Goal: Transaction & Acquisition: Purchase product/service

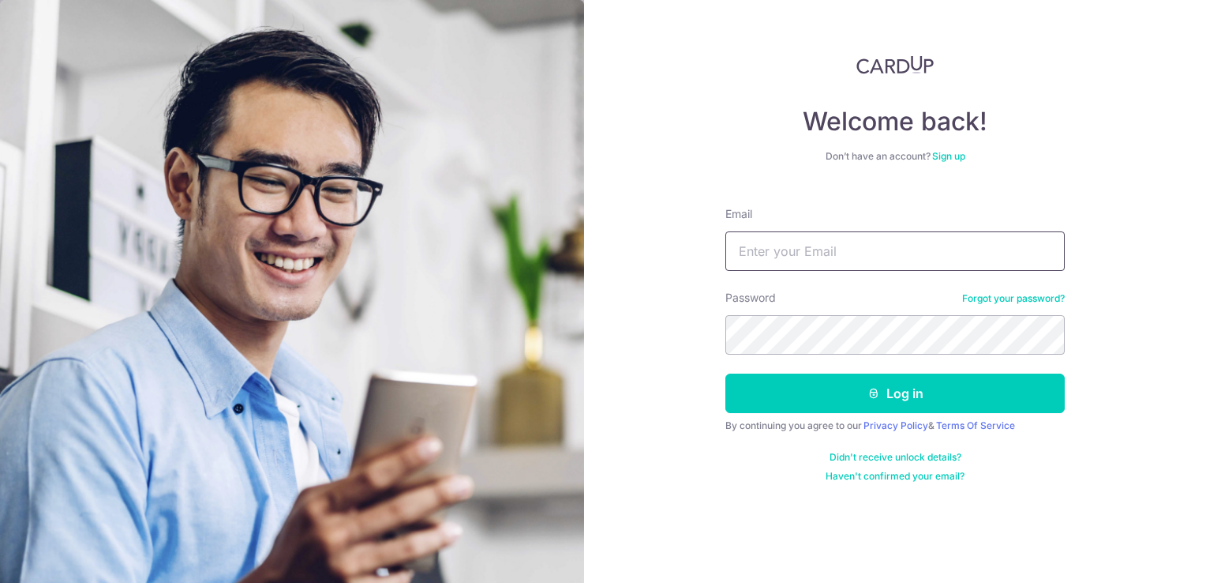
click at [884, 242] on input "Email" at bounding box center [894, 250] width 339 height 39
type input "[EMAIL_ADDRESS][DOMAIN_NAME]"
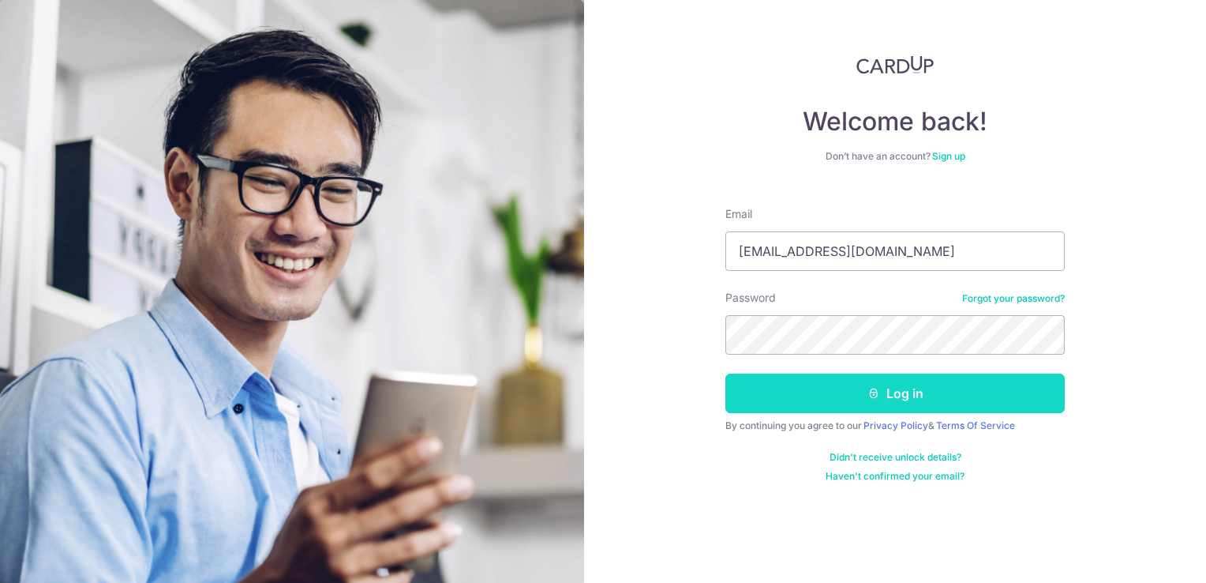
click at [837, 393] on button "Log in" at bounding box center [894, 392] width 339 height 39
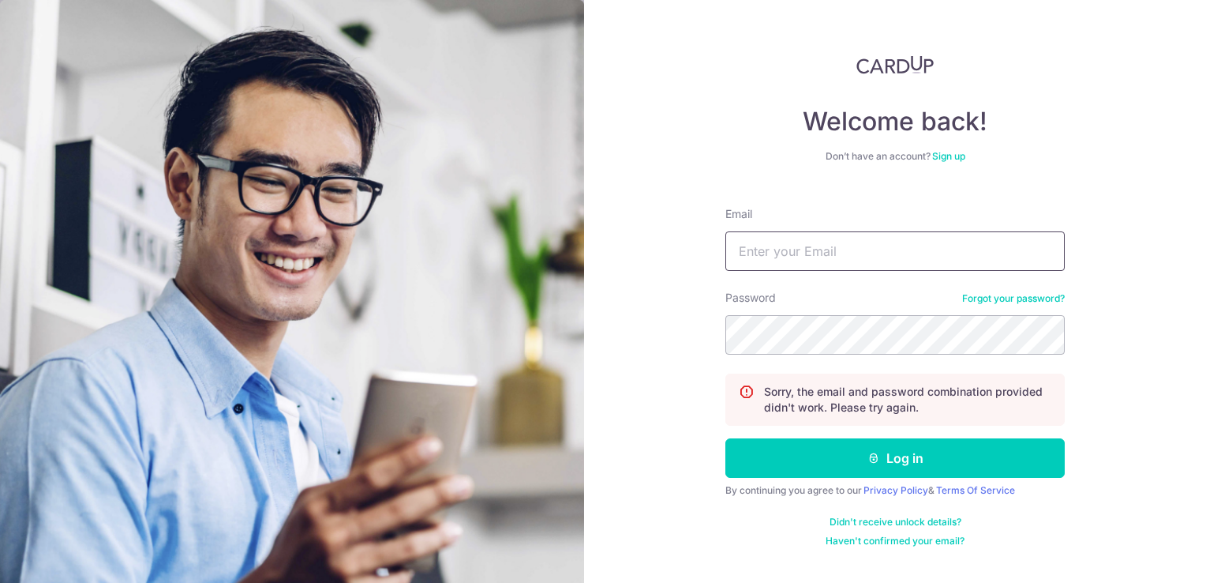
click at [844, 252] on input "Email" at bounding box center [894, 250] width 339 height 39
type input "[EMAIL_ADDRESS][DOMAIN_NAME]"
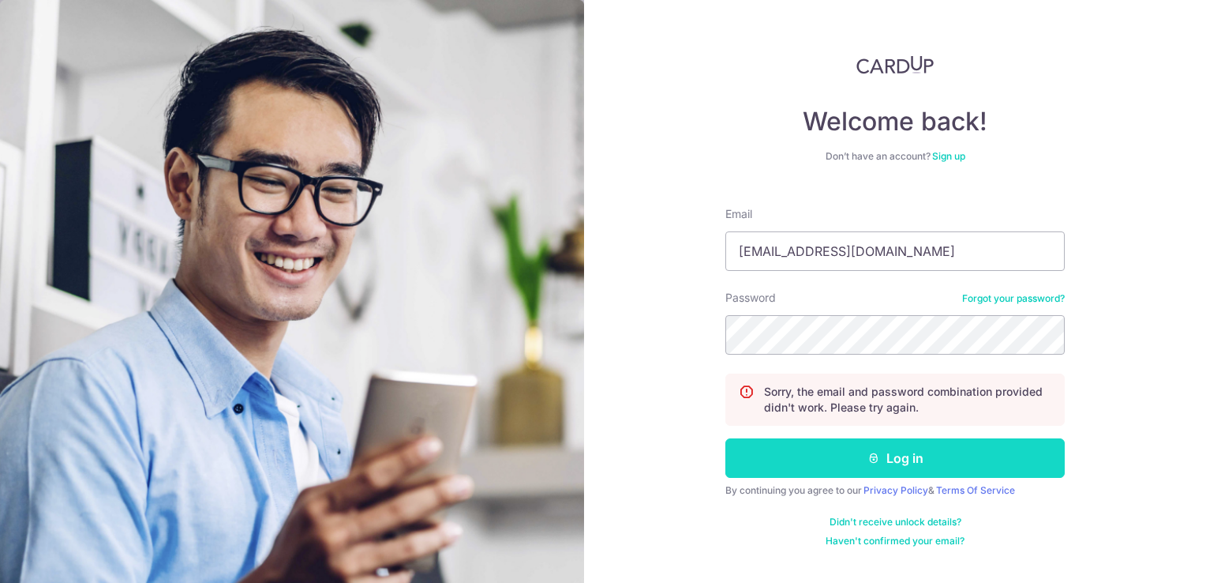
click at [957, 450] on button "Log in" at bounding box center [894, 457] width 339 height 39
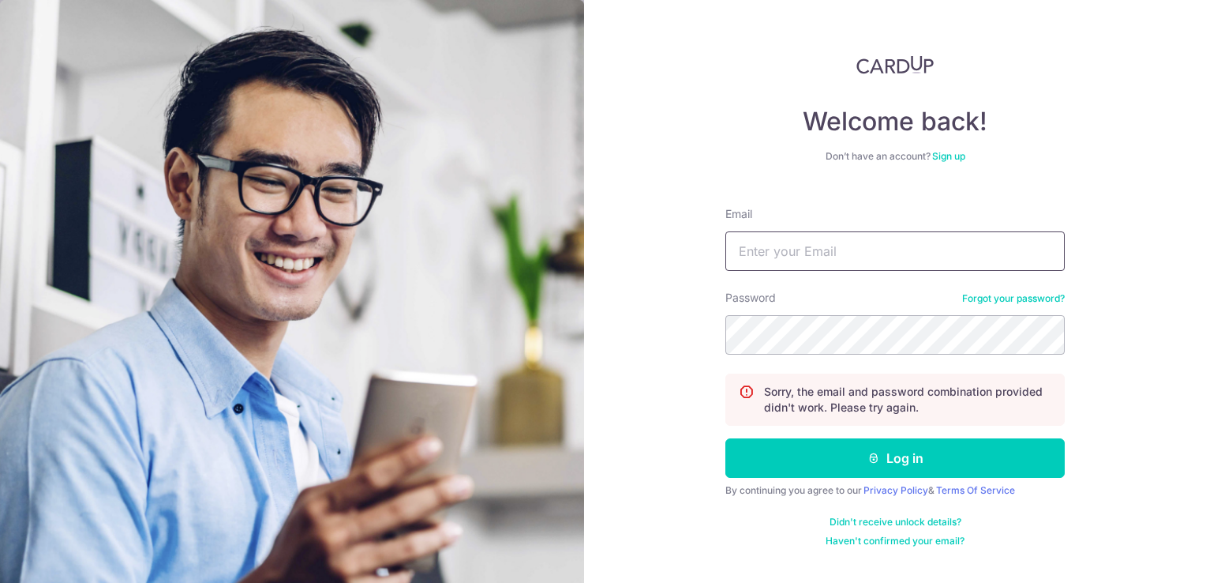
click at [948, 261] on input "Email" at bounding box center [894, 250] width 339 height 39
type input "[EMAIL_ADDRESS][DOMAIN_NAME]"
click at [725, 438] on button "Log in" at bounding box center [894, 457] width 339 height 39
click at [845, 262] on input "Email" at bounding box center [894, 250] width 339 height 39
type input "[EMAIL_ADDRESS][DOMAIN_NAME]"
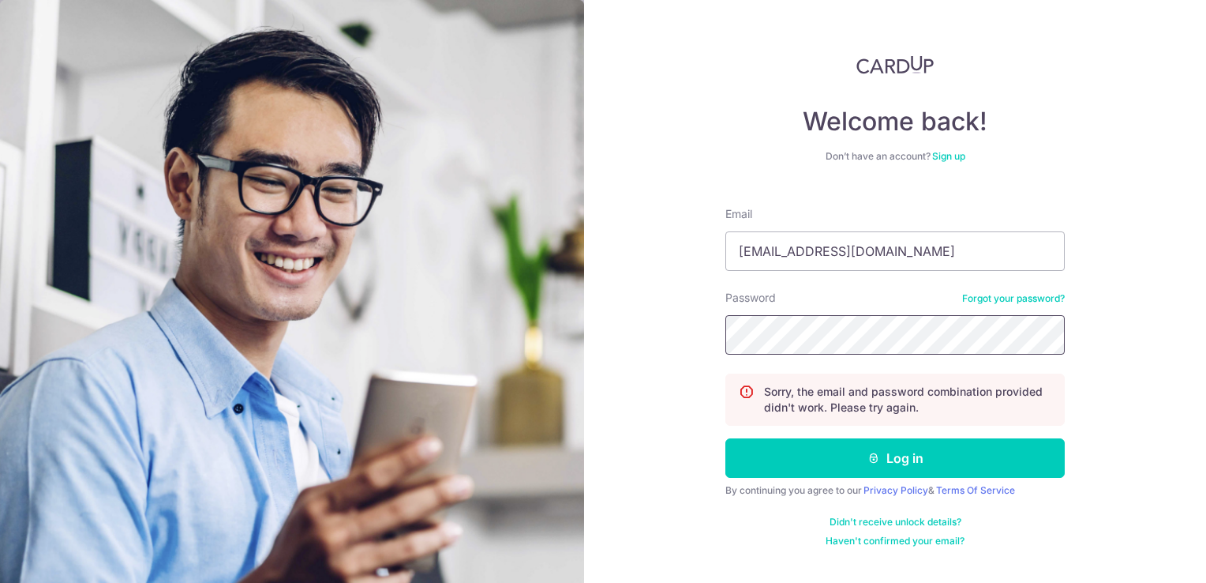
click at [725, 438] on button "Log in" at bounding box center [894, 457] width 339 height 39
click at [909, 249] on input "Email" at bounding box center [894, 250] width 339 height 39
type input "cafehonig@gmail.com"
click at [1047, 298] on link "Forgot your password?" at bounding box center [1013, 298] width 103 height 13
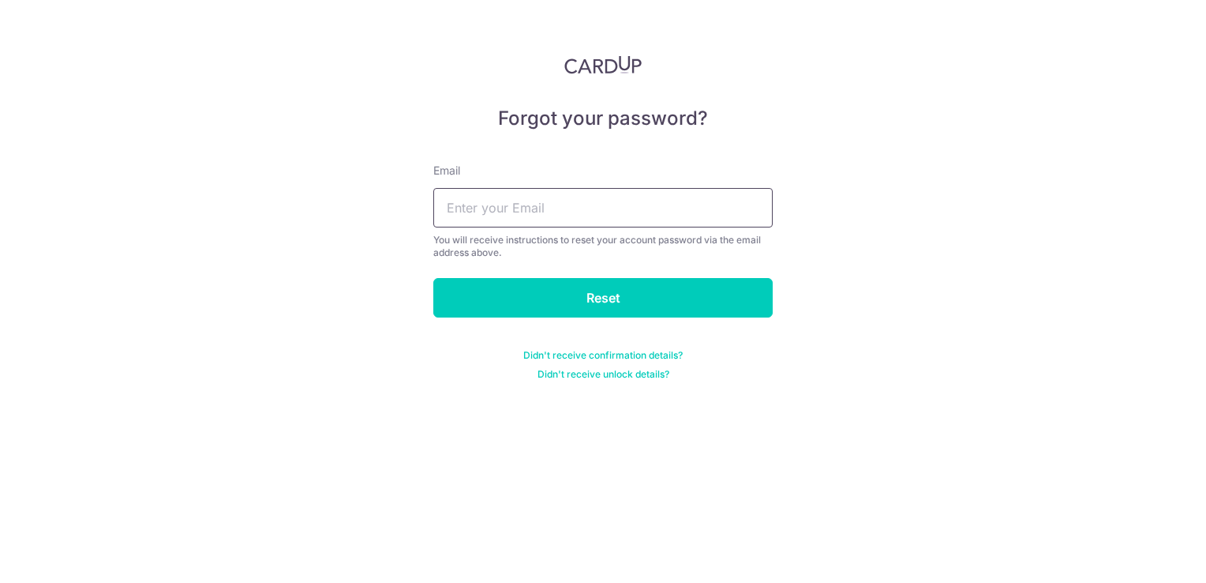
click at [736, 197] on input "text" at bounding box center [602, 207] width 339 height 39
type input "cafehonig@gmail.com"
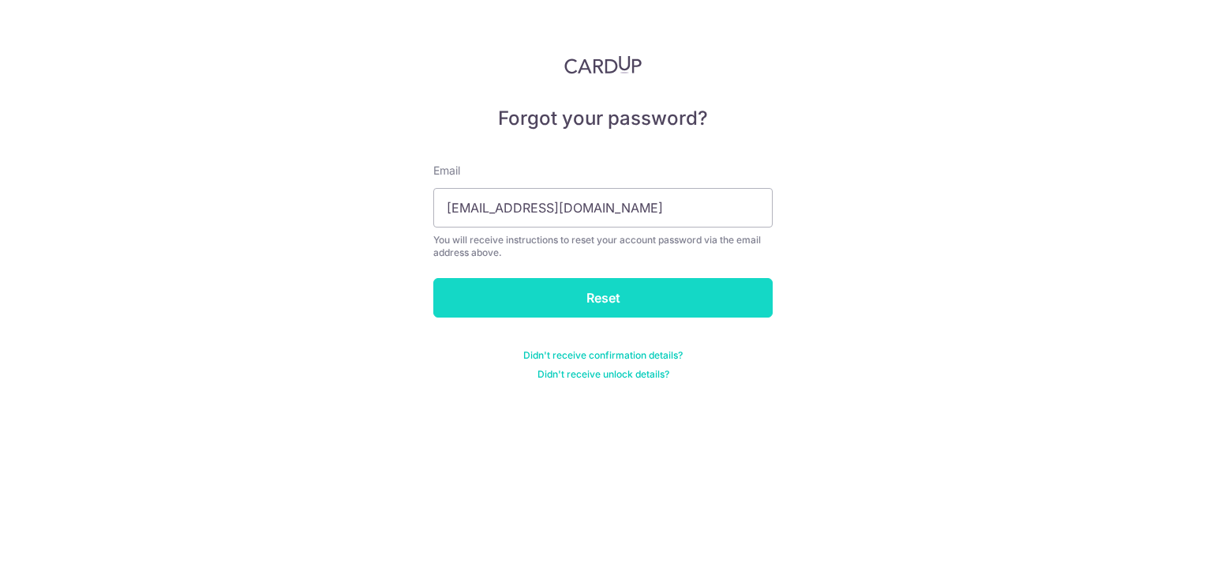
click at [684, 302] on input "Reset" at bounding box center [602, 297] width 339 height 39
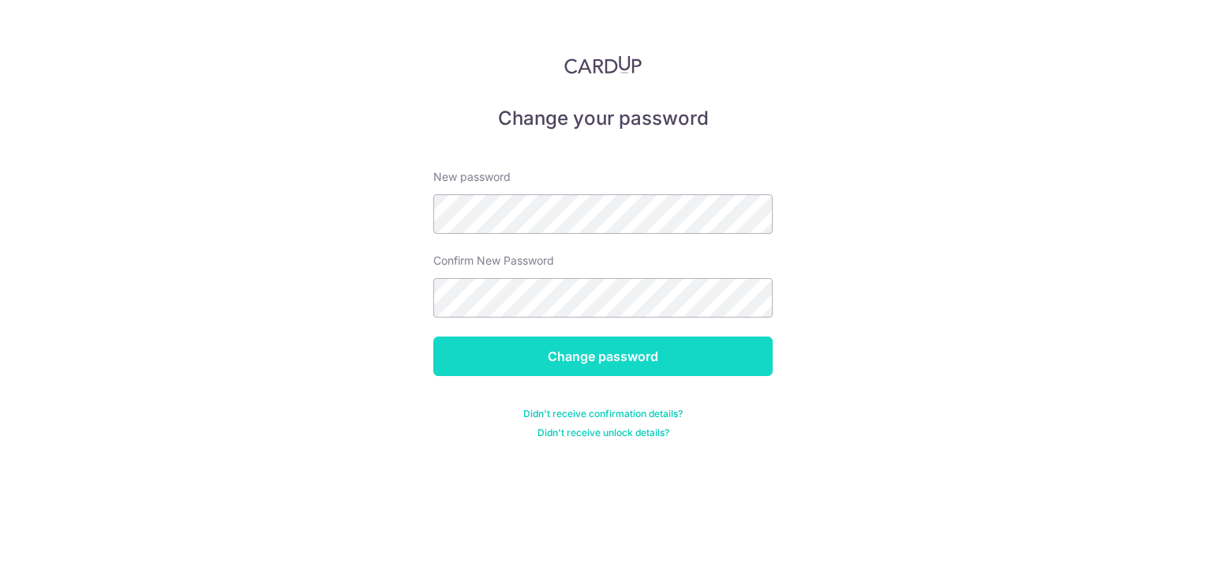
click at [609, 355] on input "Change password" at bounding box center [602, 355] width 339 height 39
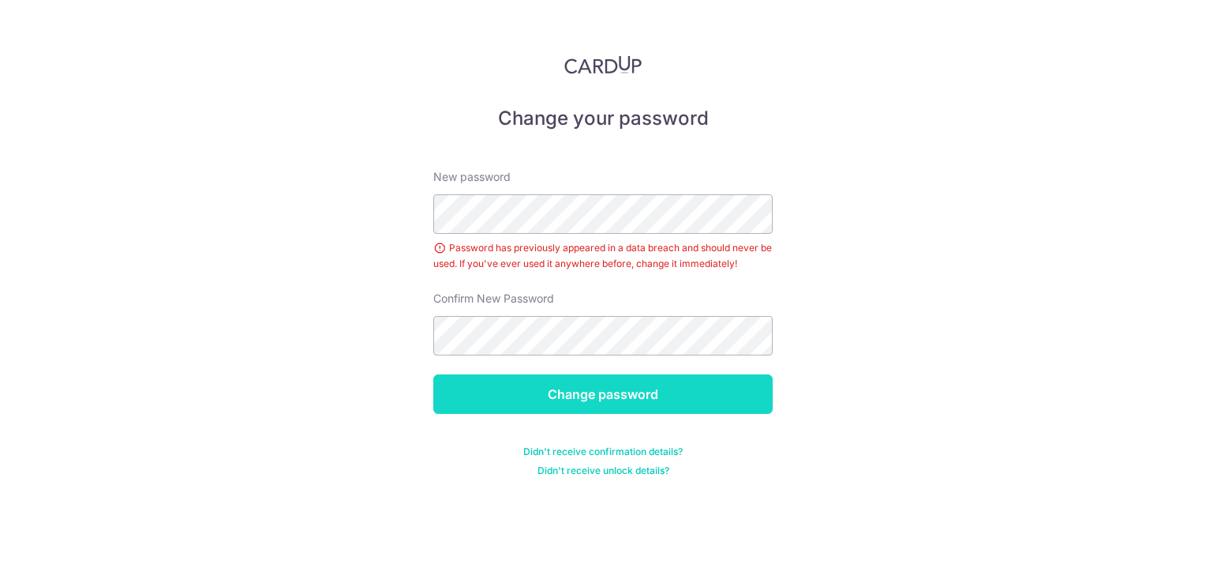
click at [662, 406] on input "Change password" at bounding box center [602, 393] width 339 height 39
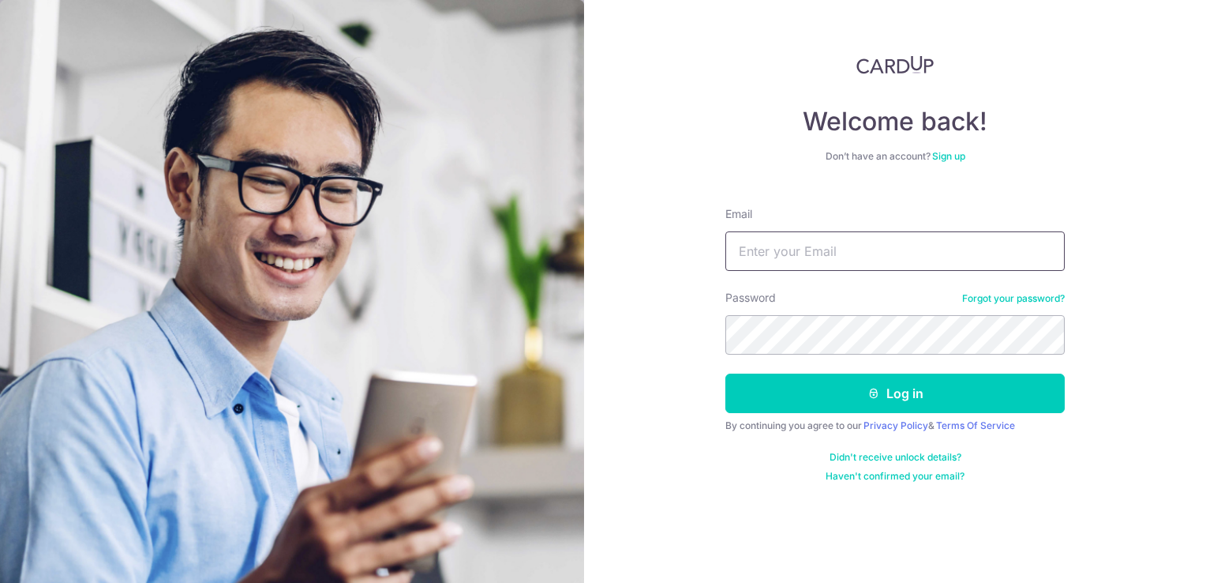
click at [815, 254] on input "Email" at bounding box center [894, 250] width 339 height 39
type input "[EMAIL_ADDRESS][DOMAIN_NAME]"
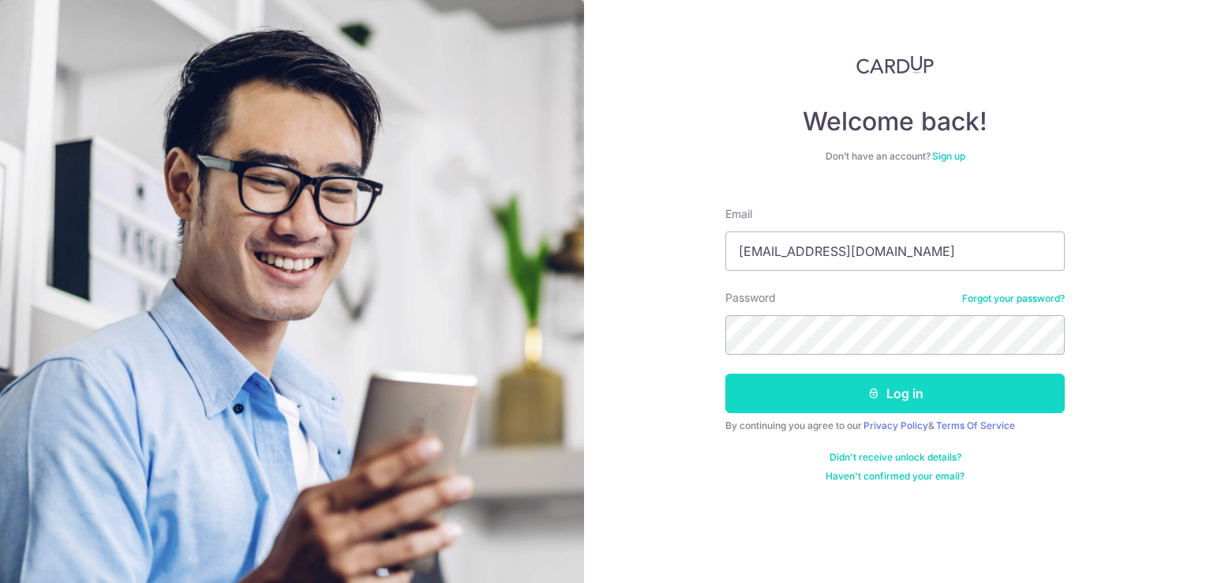
click at [917, 390] on button "Log in" at bounding box center [894, 392] width 339 height 39
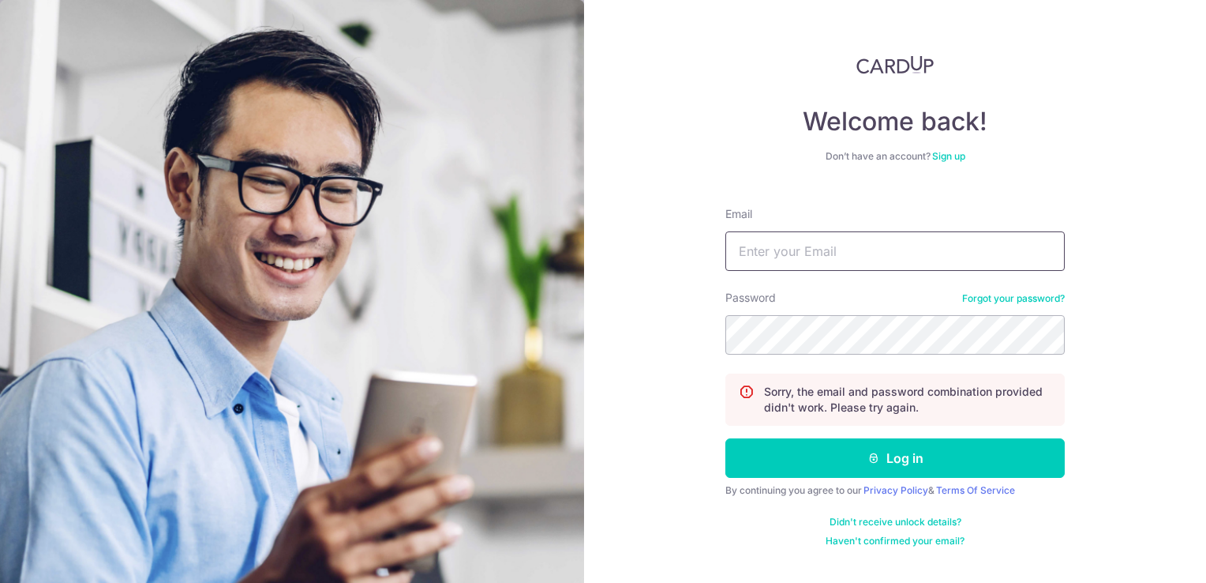
click at [909, 242] on input "Email" at bounding box center [894, 250] width 339 height 39
type input "cafehonig@gmail.com"
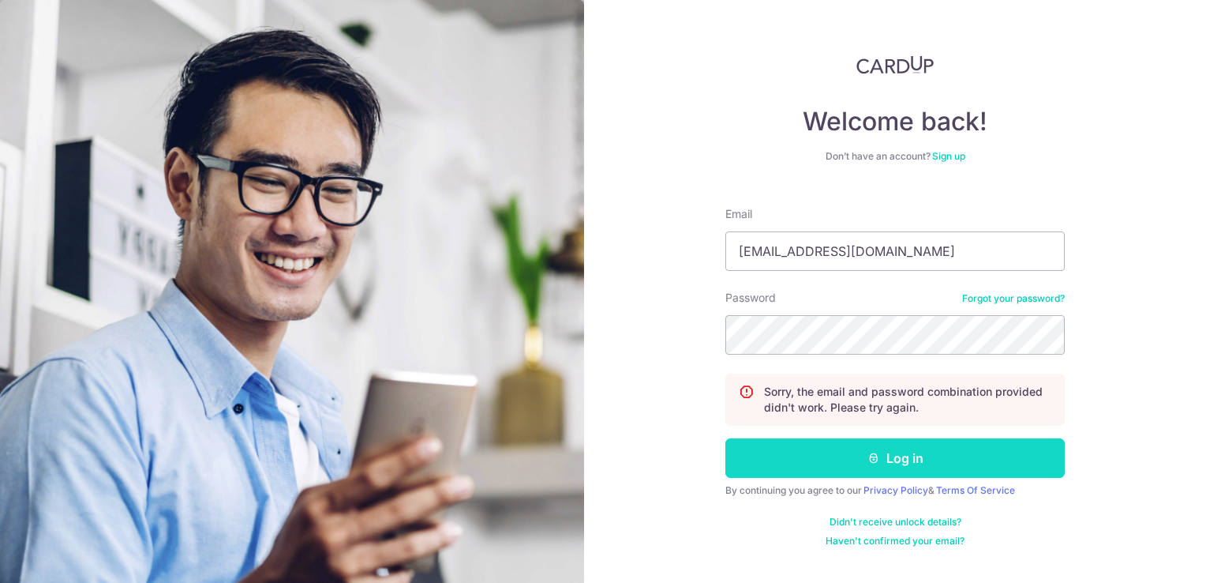
click at [973, 441] on button "Log in" at bounding box center [894, 457] width 339 height 39
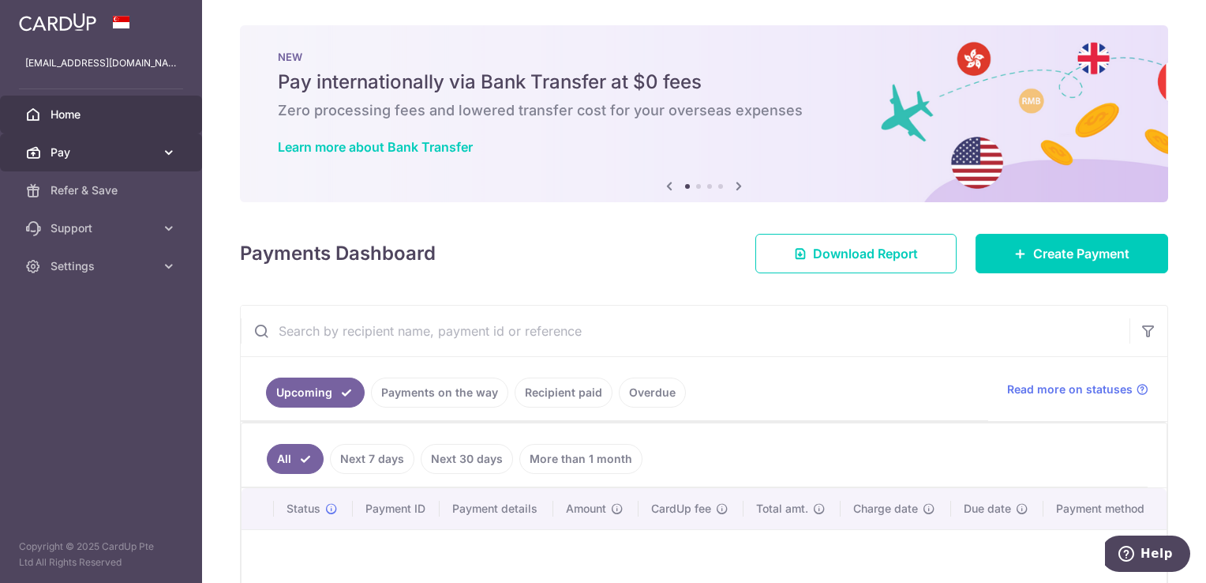
click at [100, 167] on link "Pay" at bounding box center [101, 152] width 202 height 38
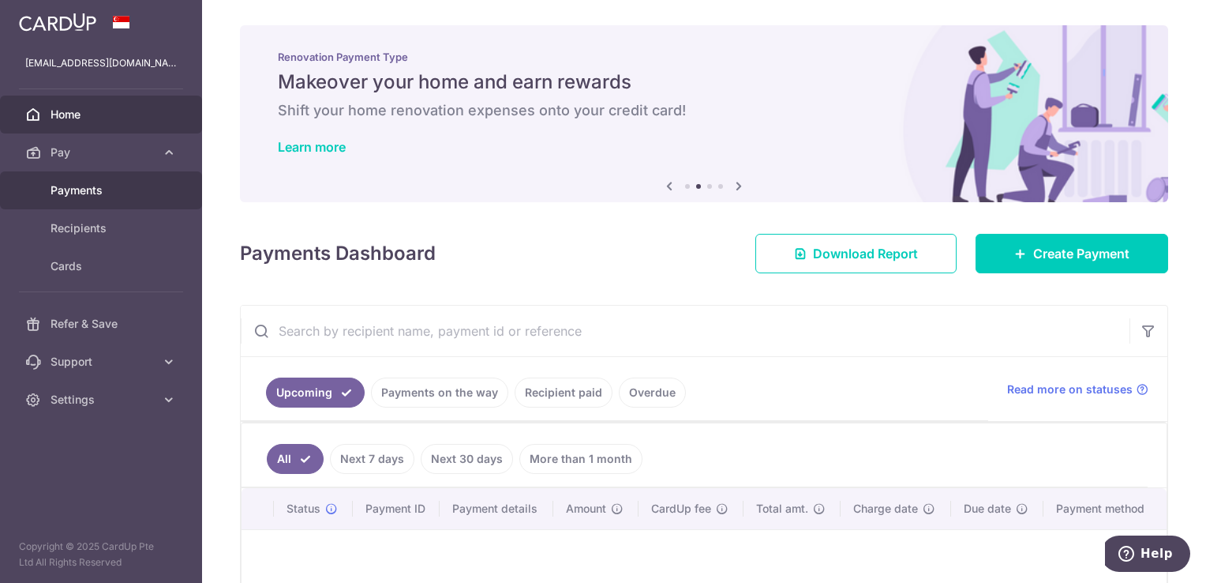
click at [88, 185] on span "Payments" at bounding box center [103, 190] width 104 height 16
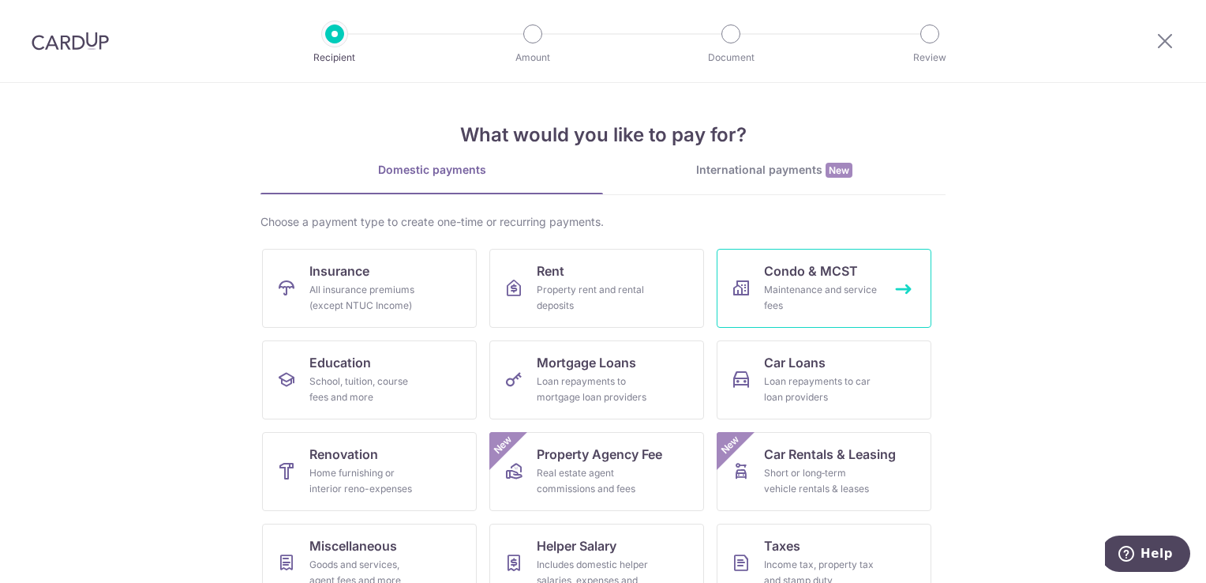
click at [821, 306] on div "Maintenance and service fees" at bounding box center [821, 298] width 114 height 32
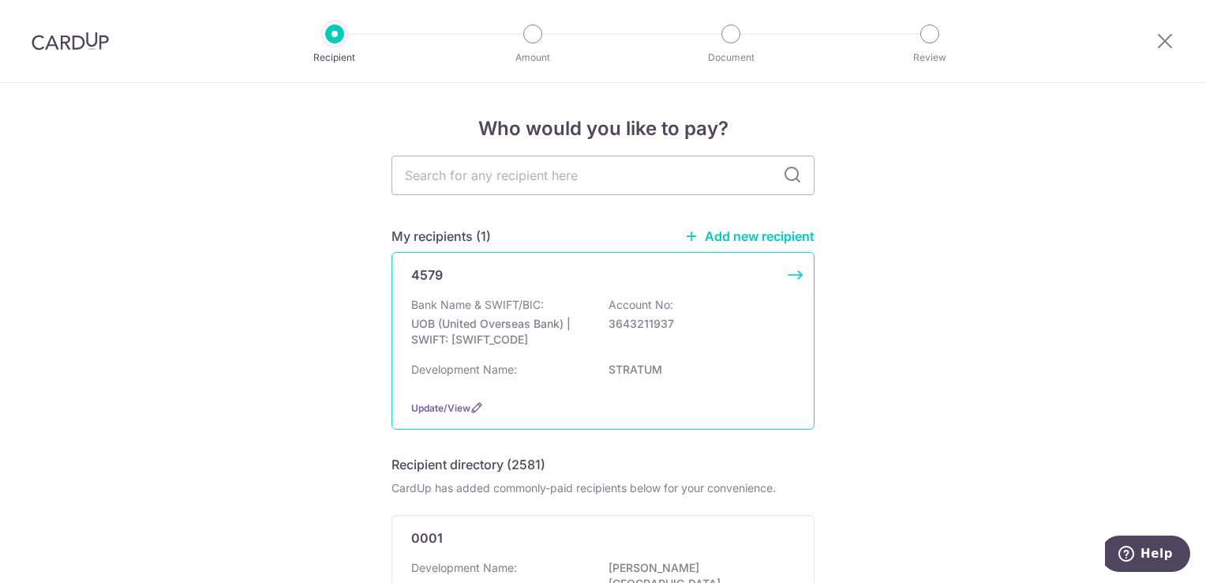
click at [766, 336] on div "Bank Name & SWIFT/BIC: UOB (United Overseas Bank) | SWIFT: UOVBSGSGXXX Account …" at bounding box center [603, 326] width 384 height 58
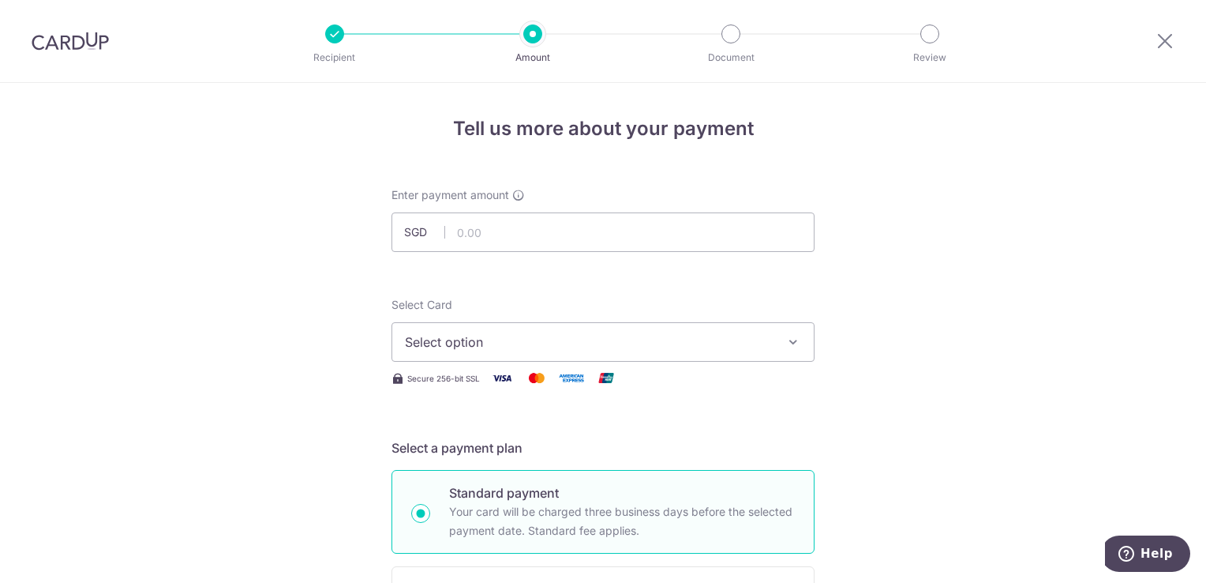
click at [610, 230] on input "text" at bounding box center [603, 231] width 423 height 39
type input "1,121.61"
click at [605, 343] on span "Select option" at bounding box center [589, 341] width 368 height 19
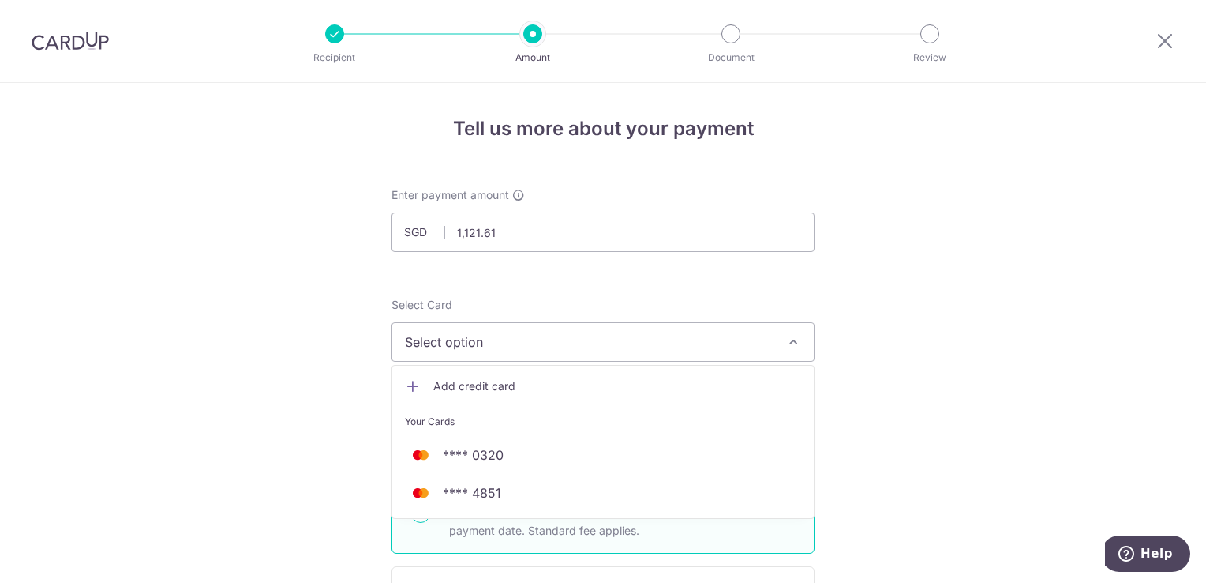
click at [545, 339] on span "Select option" at bounding box center [589, 341] width 368 height 19
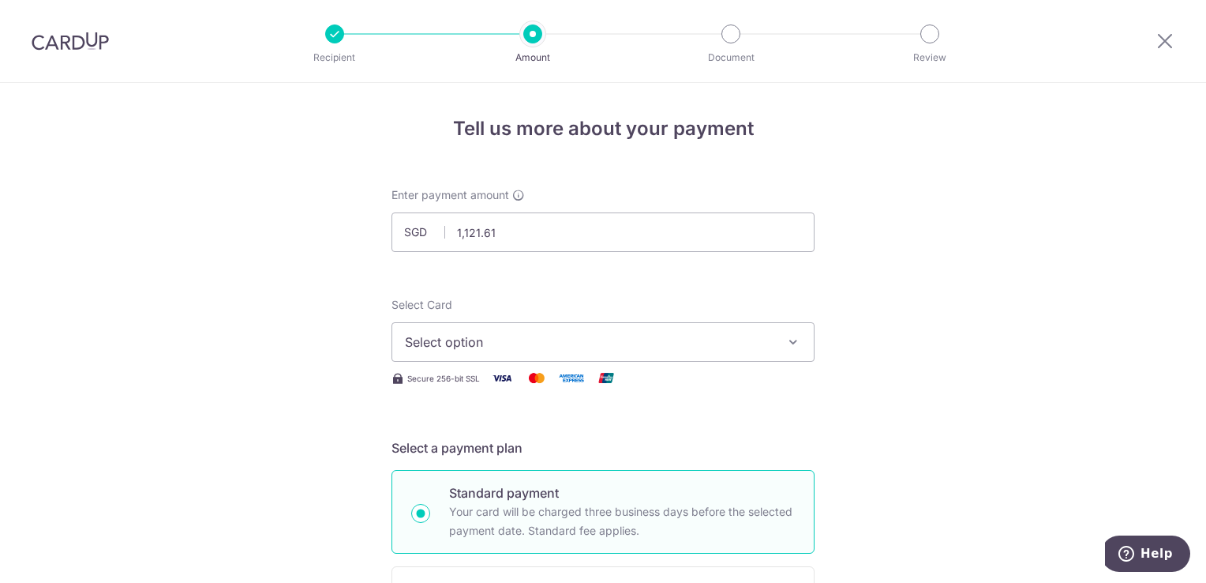
click at [545, 339] on span "Select option" at bounding box center [589, 341] width 368 height 19
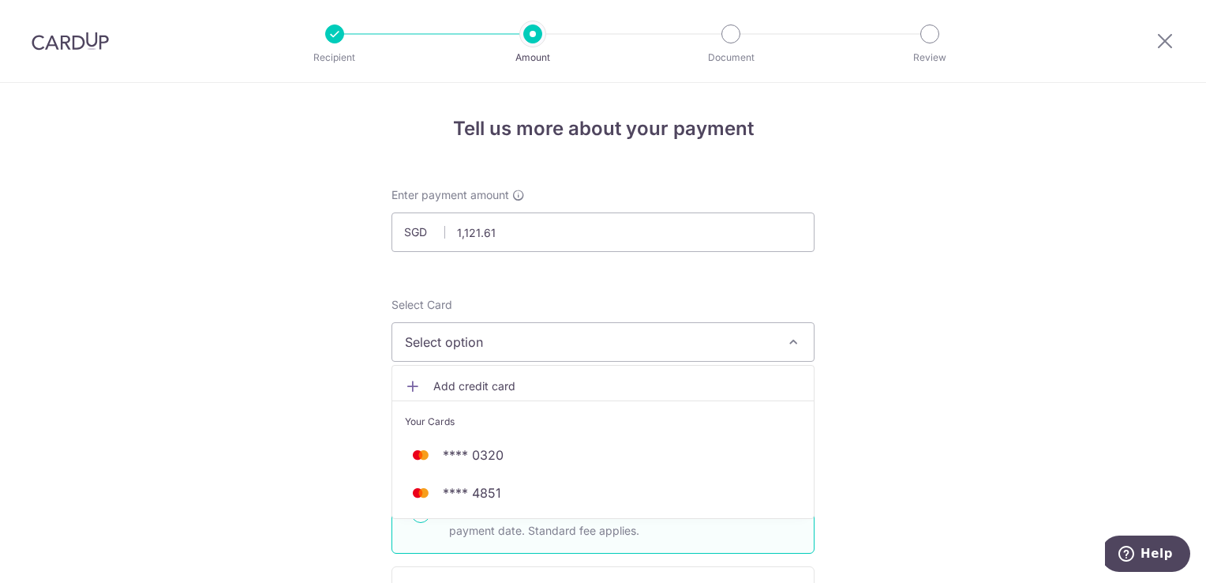
click at [502, 377] on link "Add credit card" at bounding box center [603, 386] width 422 height 28
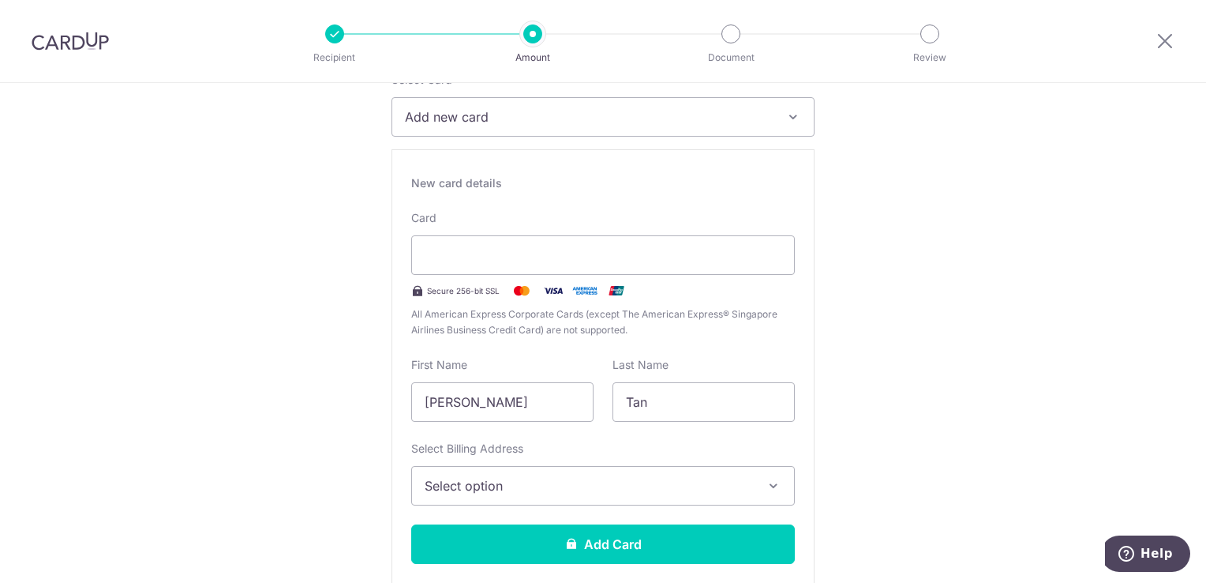
scroll to position [316, 0]
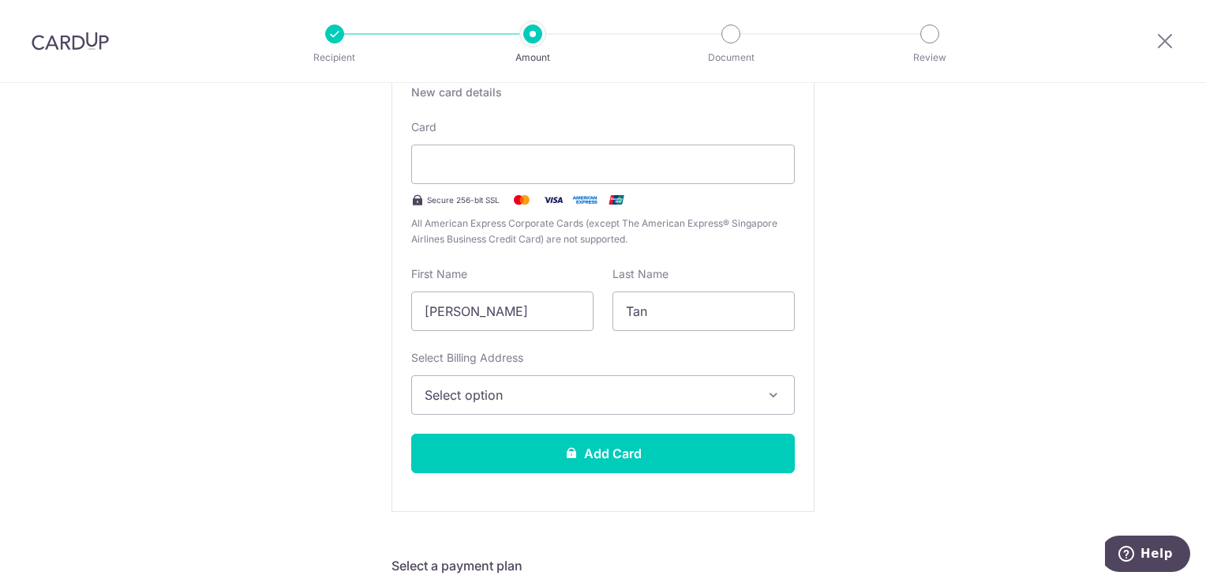
click at [578, 388] on span "Select option" at bounding box center [589, 394] width 328 height 19
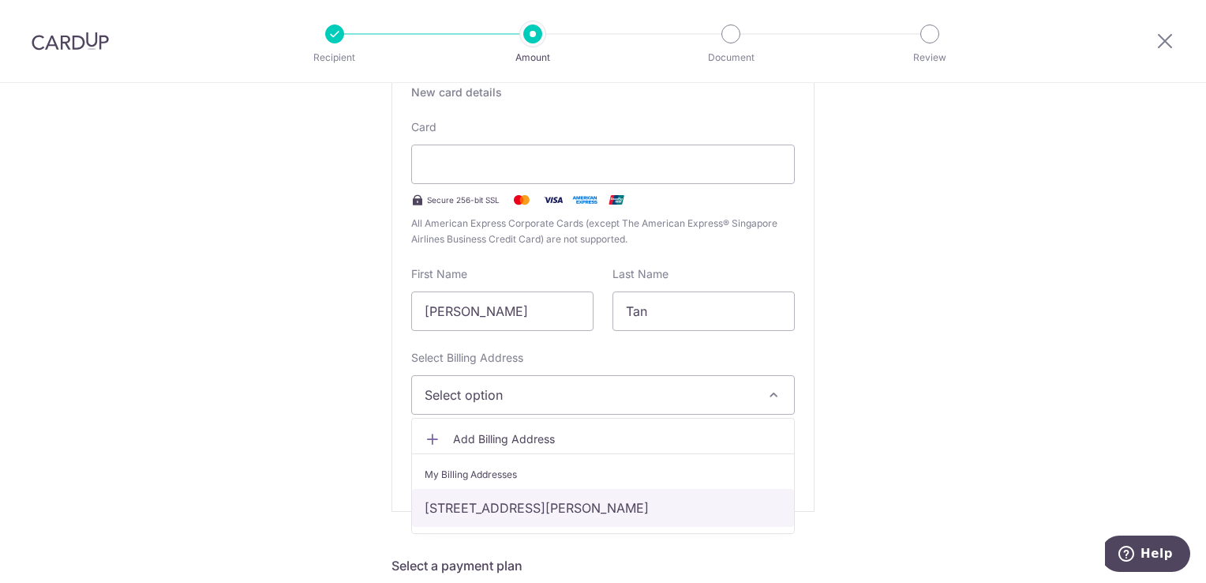
click at [546, 499] on link "86 elias road 03-18, Singapore, Singapore-519948" at bounding box center [603, 508] width 382 height 38
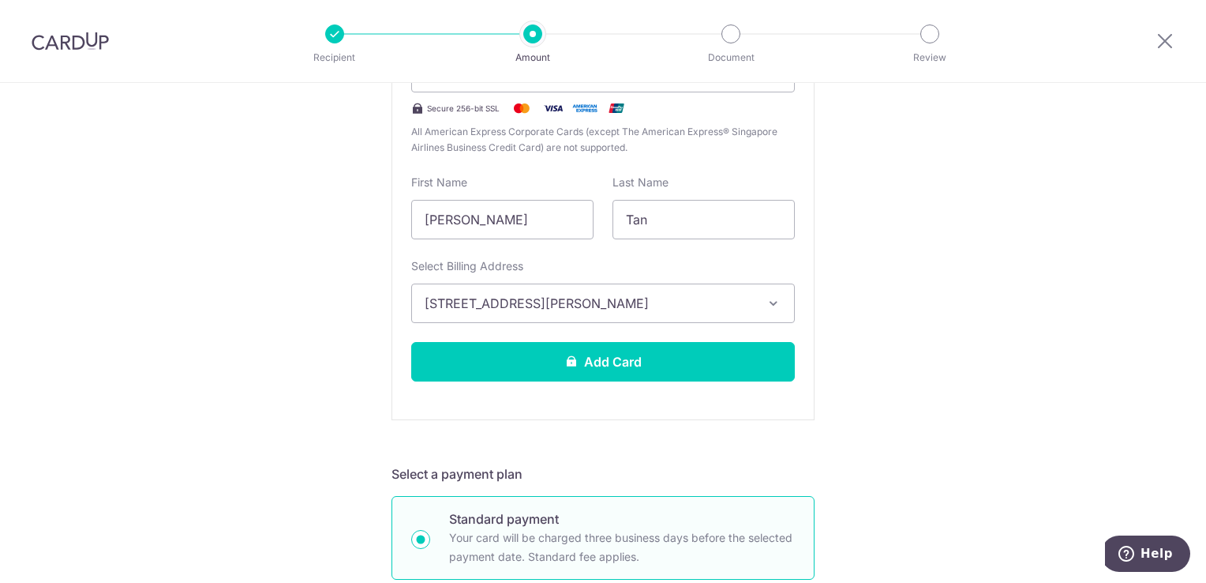
scroll to position [411, 0]
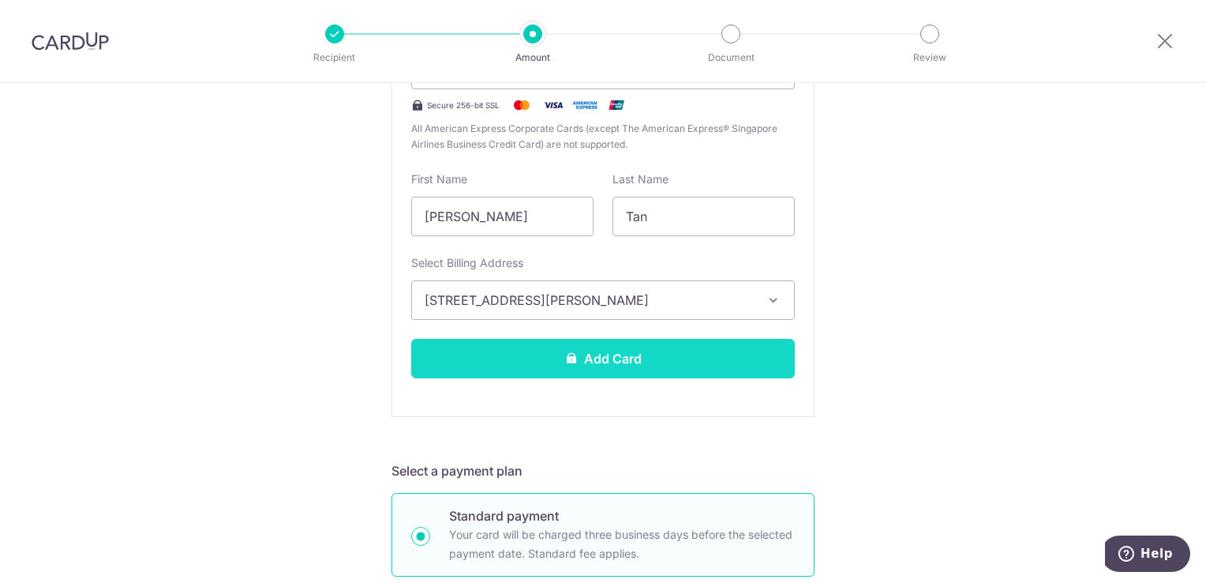
click at [684, 358] on button "Add Card" at bounding box center [603, 358] width 384 height 39
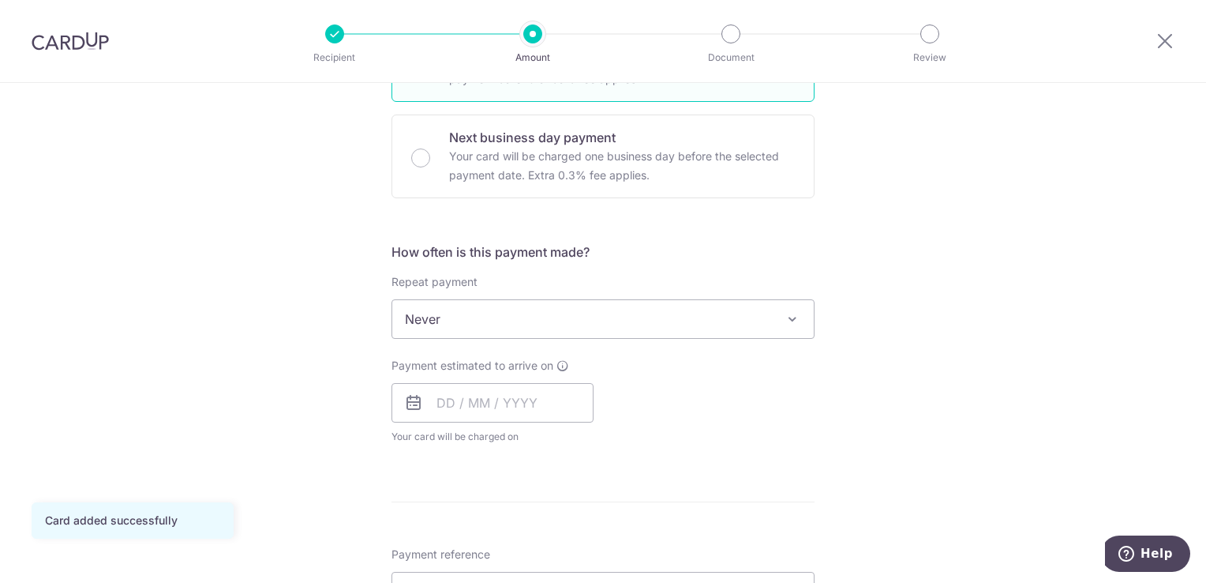
scroll to position [474, 0]
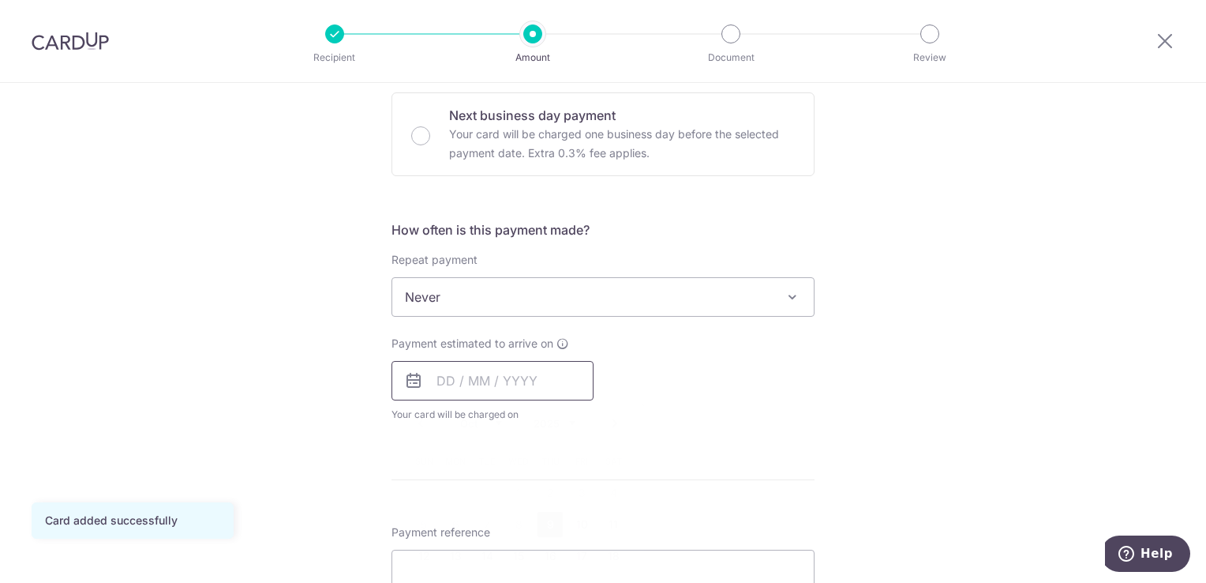
click at [510, 373] on input "text" at bounding box center [493, 380] width 202 height 39
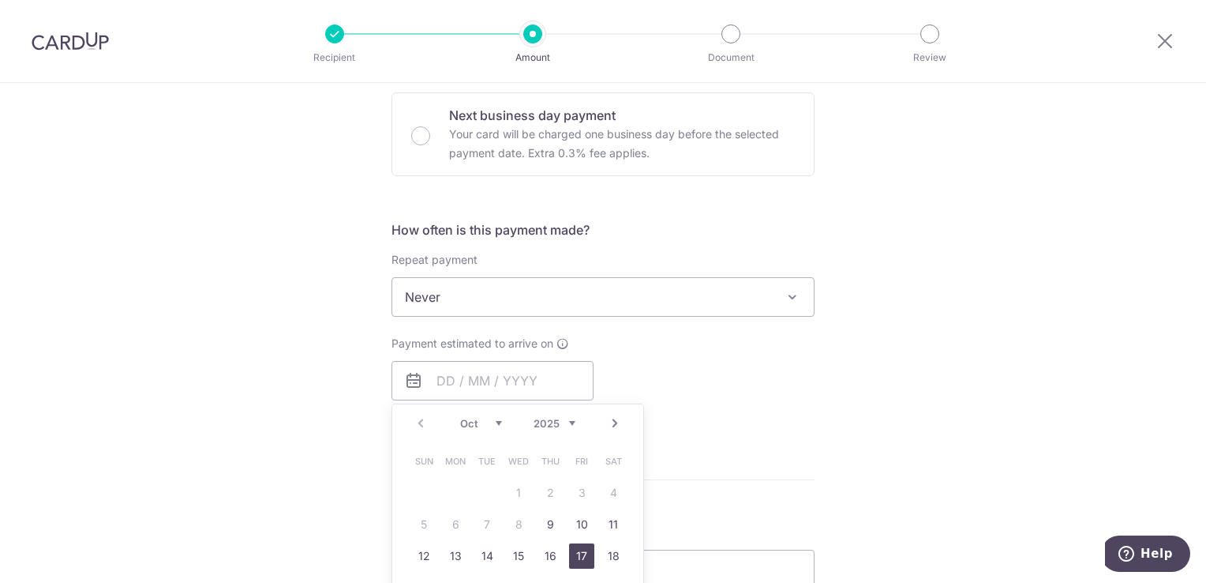
click at [578, 561] on link "17" at bounding box center [581, 555] width 25 height 25
type input "[DATE]"
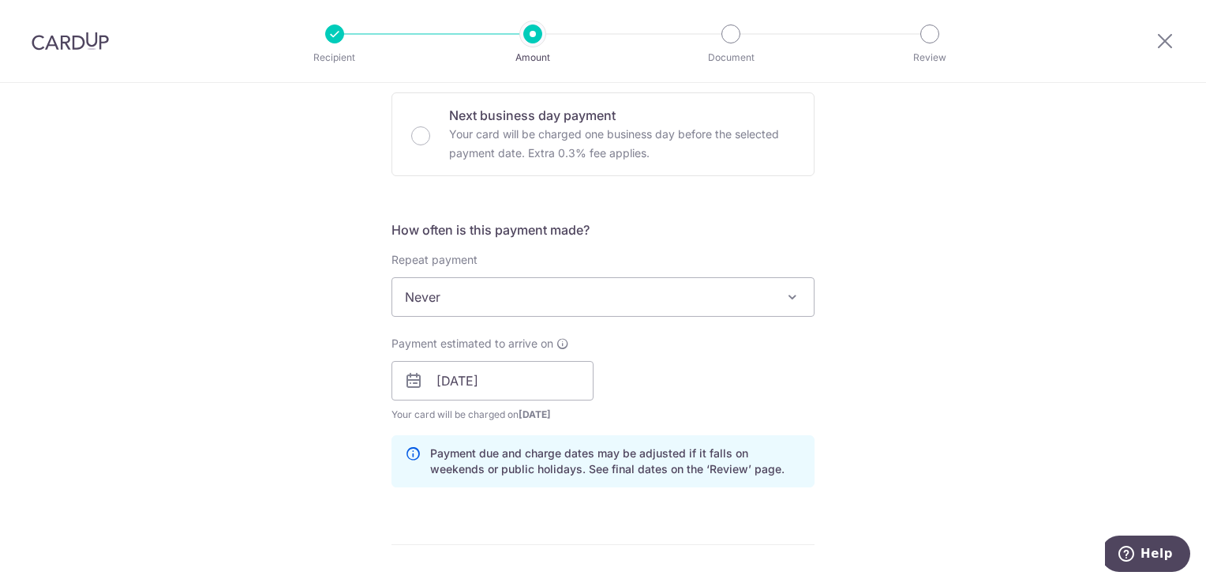
click at [841, 361] on div "Tell us more about your payment Enter payment amount SGD 1,121.61 1121.61 Card …" at bounding box center [603, 355] width 1206 height 1493
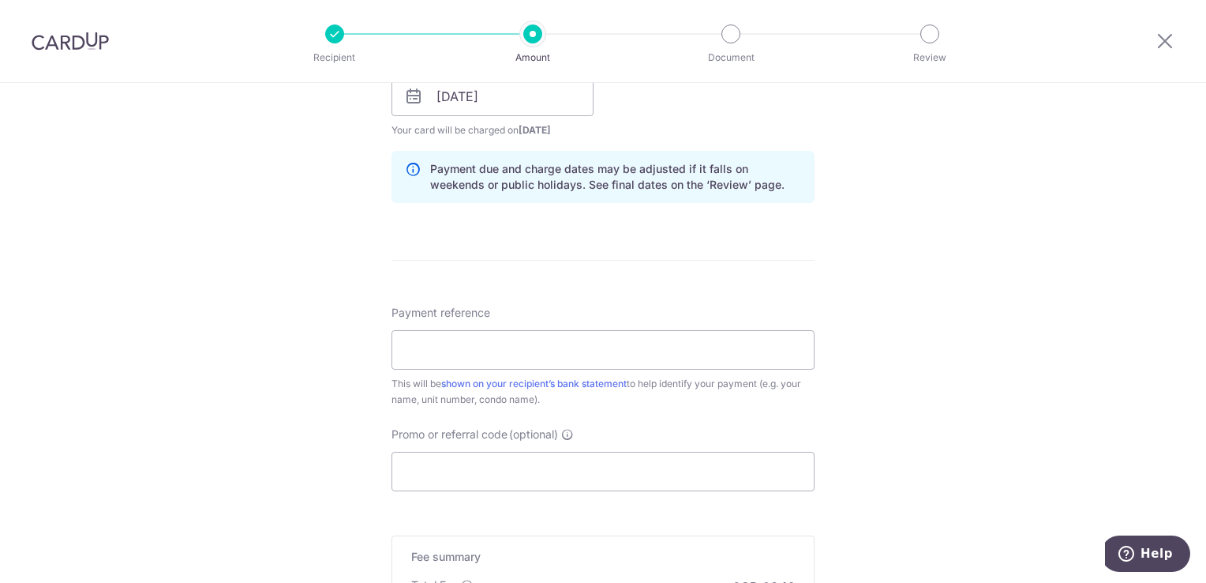
scroll to position [789, 0]
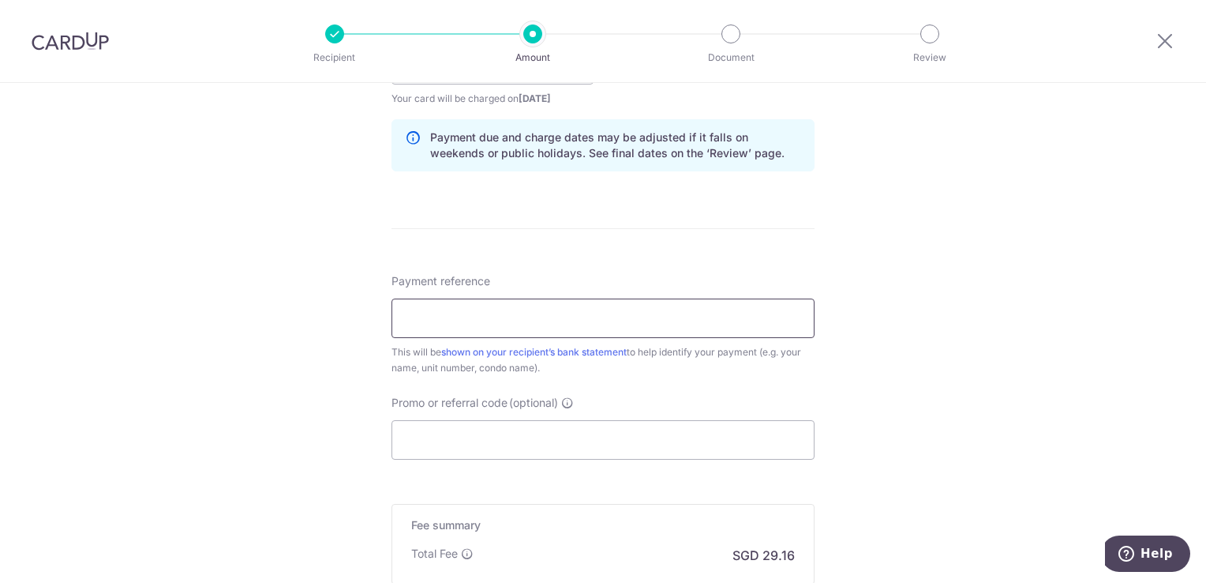
click at [599, 319] on input "Payment reference" at bounding box center [603, 317] width 423 height 39
type input "stratum oct 2025"
click at [519, 440] on input "Promo or referral code (optional)" at bounding box center [603, 439] width 423 height 39
click at [929, 453] on div "Tell us more about your payment Enter payment amount SGD 1,121.61 1121.61 Card …" at bounding box center [603, 39] width 1206 height 1493
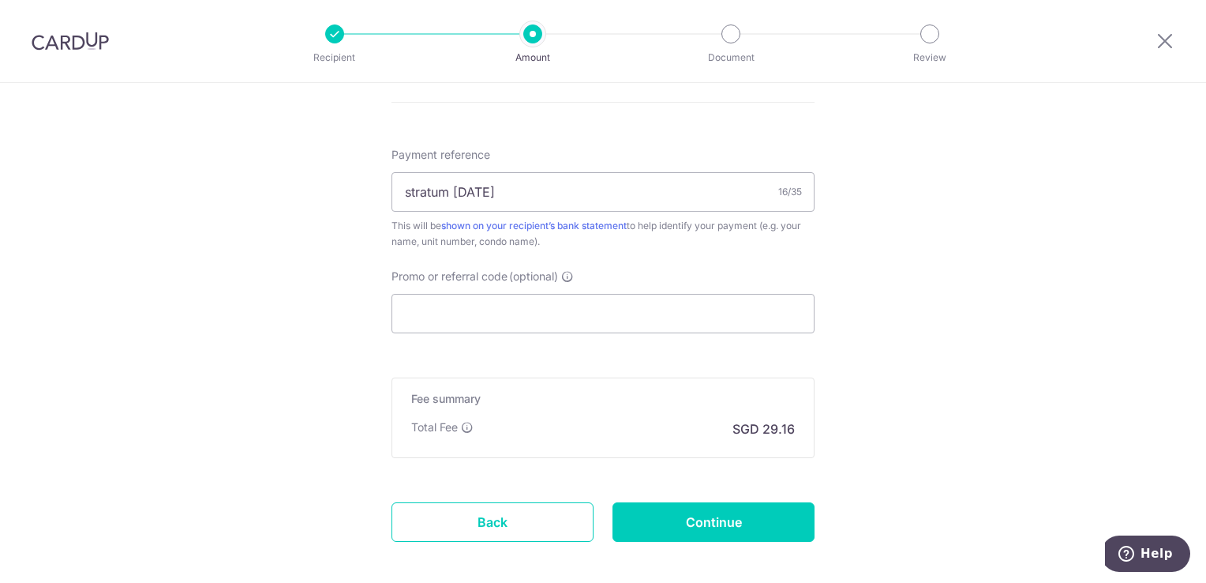
scroll to position [947, 0]
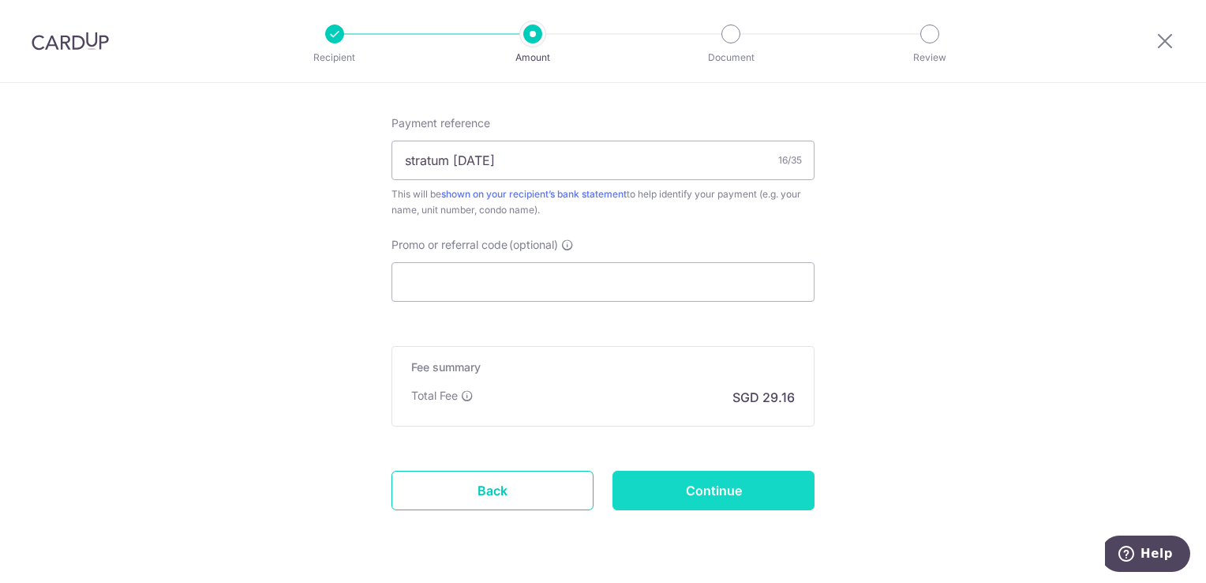
click at [746, 483] on input "Continue" at bounding box center [714, 490] width 202 height 39
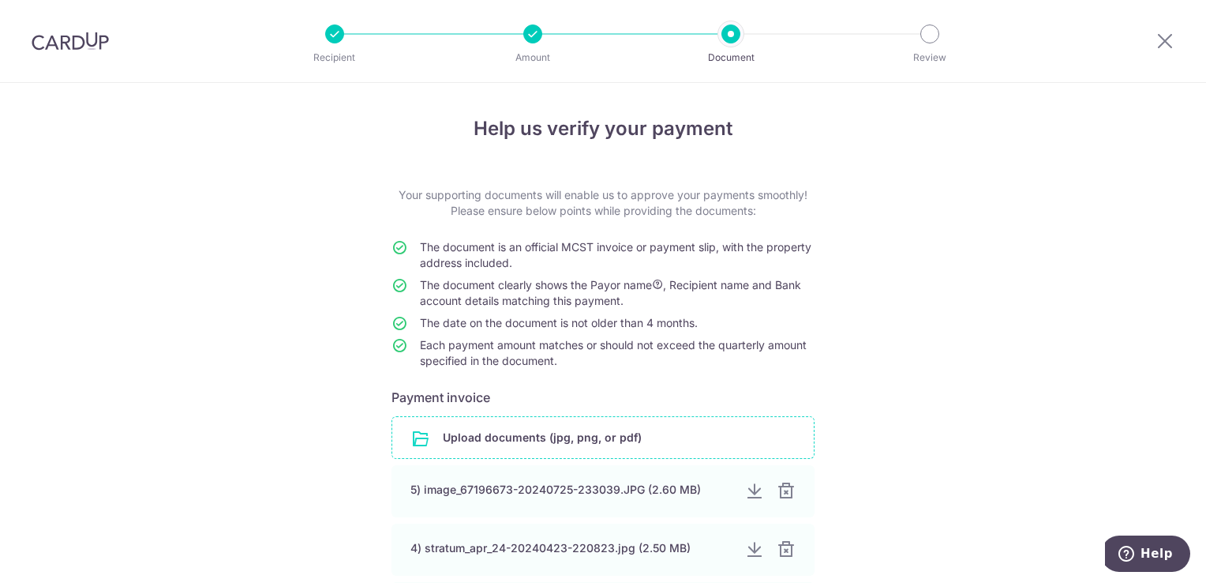
click at [656, 434] on input "file" at bounding box center [603, 437] width 422 height 41
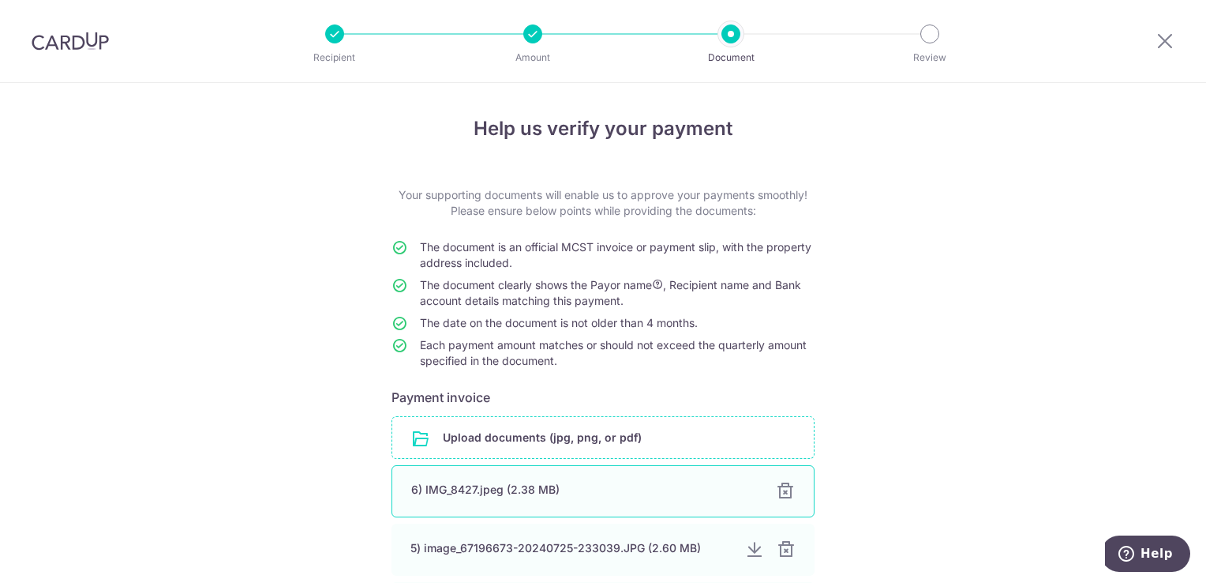
click at [527, 478] on div "6) IMG_8427.jpeg (2.38 MB) 100%" at bounding box center [603, 491] width 423 height 52
click at [453, 487] on div "6) IMG_8427.jpeg (2.38 MB)" at bounding box center [584, 490] width 346 height 16
click at [553, 492] on div "6) IMG_8427.jpeg (2.38 MB)" at bounding box center [584, 490] width 346 height 16
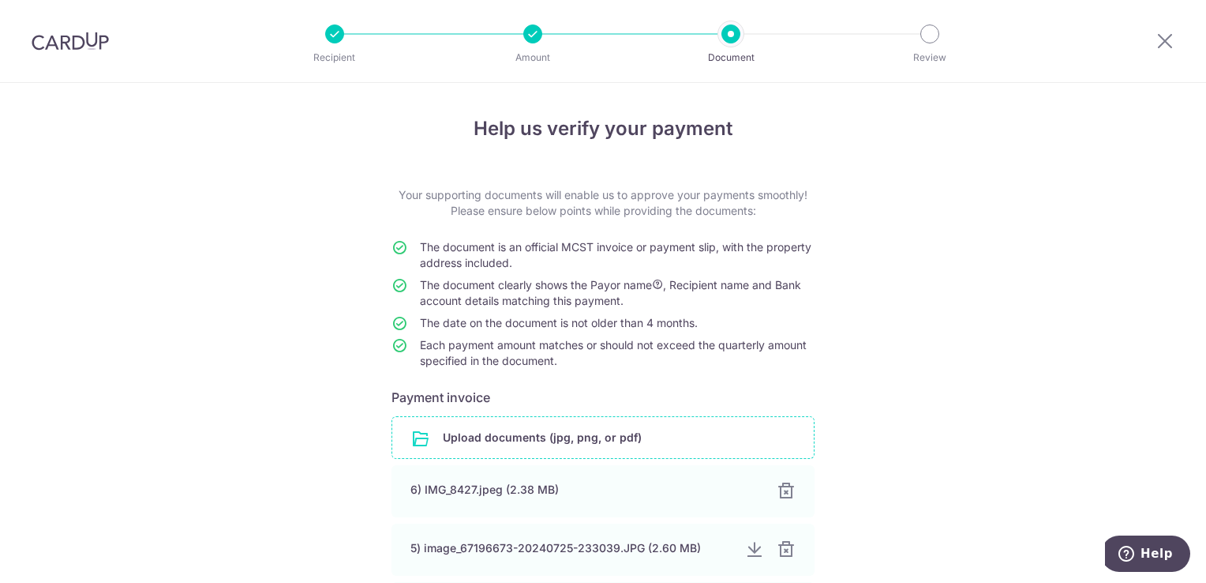
click at [957, 406] on div "Help us verify your payment Your supporting documents will enable us to approve…" at bounding box center [603, 530] width 1206 height 894
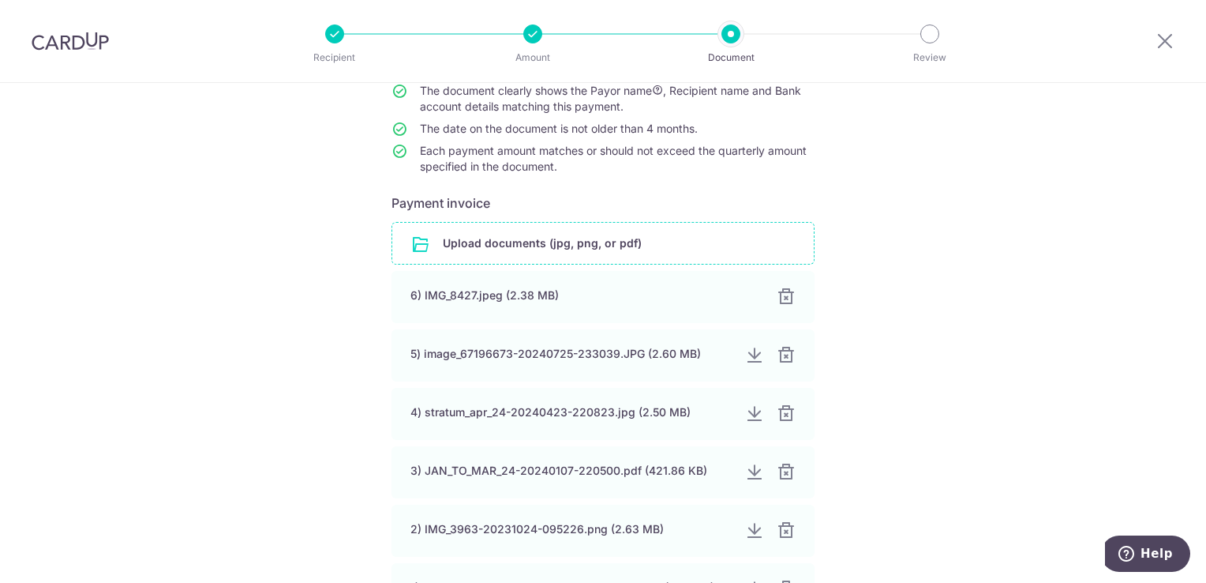
scroll to position [253, 0]
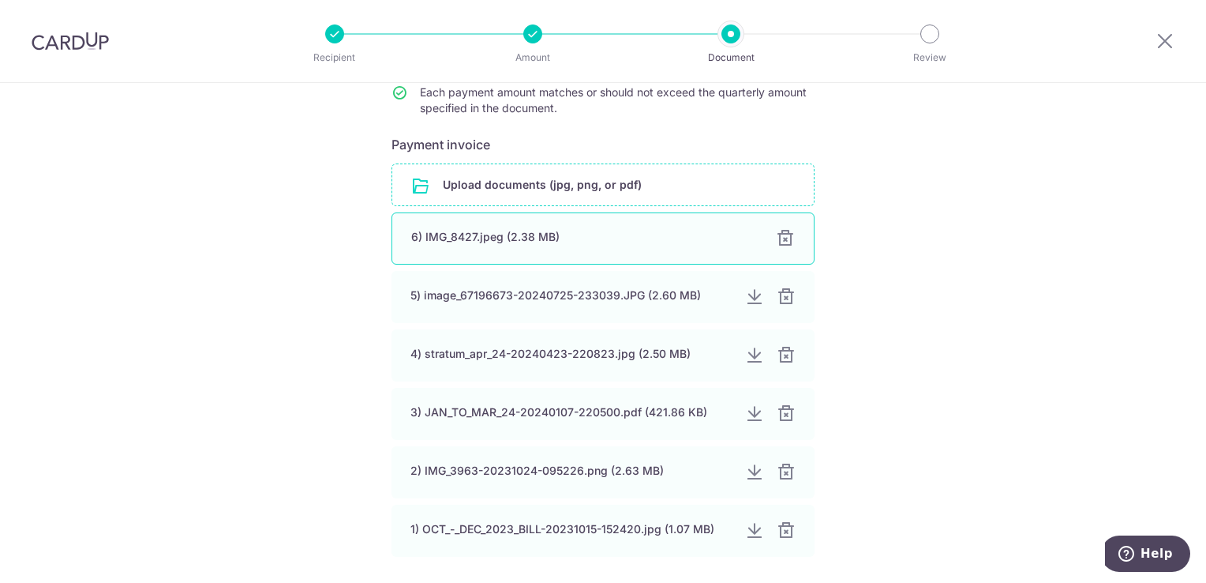
click at [559, 231] on div "6) IMG_8427.jpeg (2.38 MB)" at bounding box center [584, 237] width 346 height 16
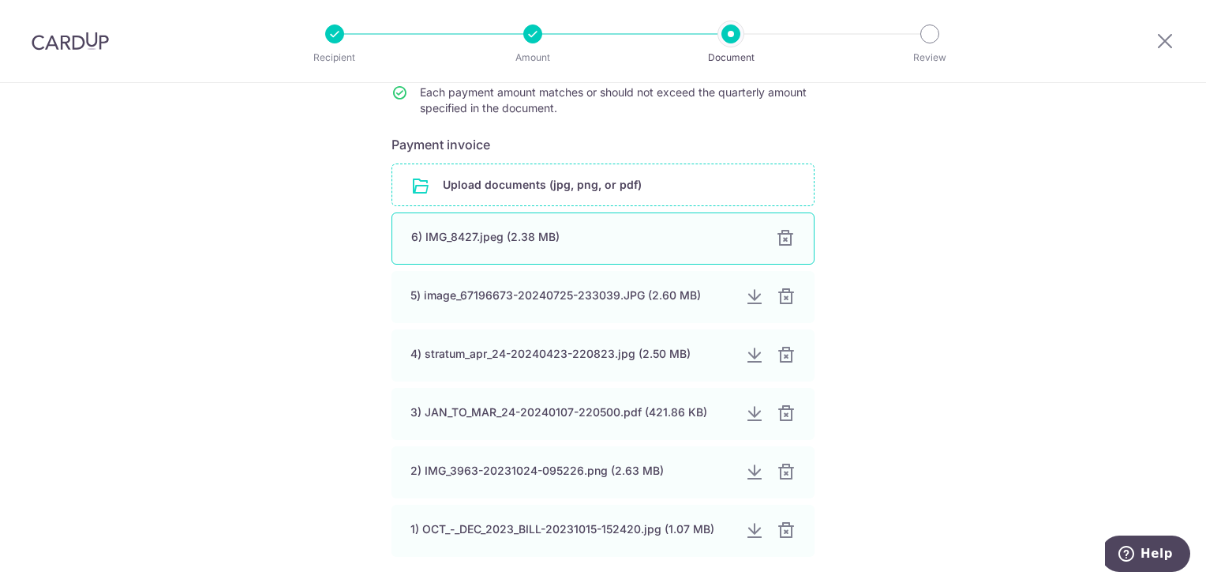
click at [559, 231] on div "6) IMG_8427.jpeg (2.38 MB)" at bounding box center [584, 237] width 346 height 16
click at [433, 238] on div "6) IMG_8427.jpeg (2.38 MB)" at bounding box center [584, 237] width 346 height 16
click at [435, 235] on div "6) IMG_8427.jpeg (2.38 MB)" at bounding box center [584, 237] width 346 height 16
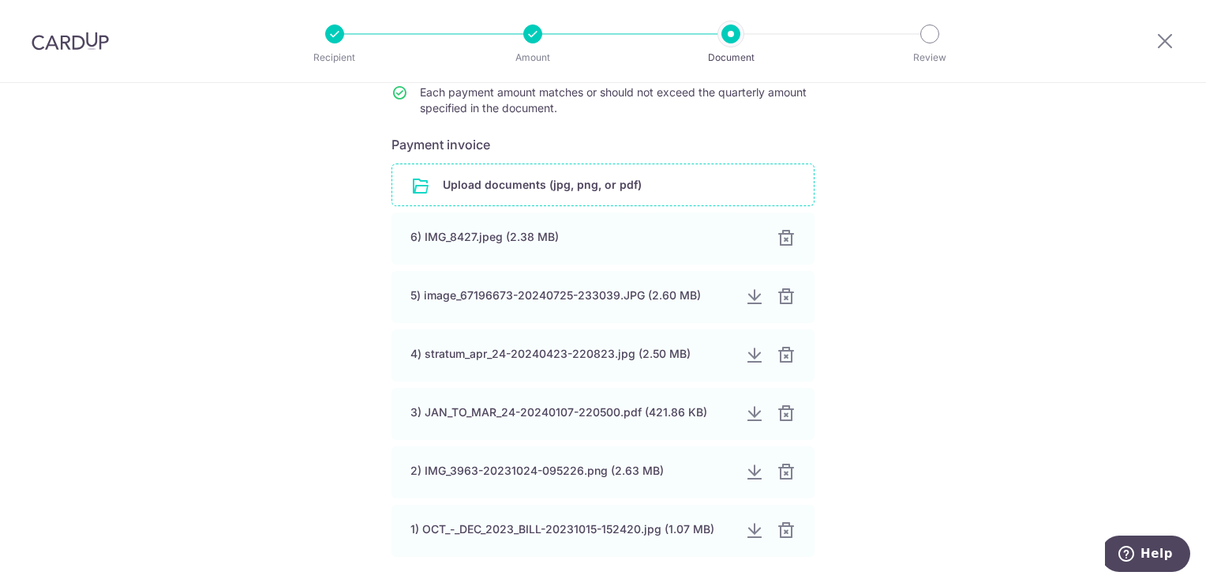
click at [1039, 251] on div "Help us verify your payment Your supporting documents will enable us to approve…" at bounding box center [603, 277] width 1206 height 894
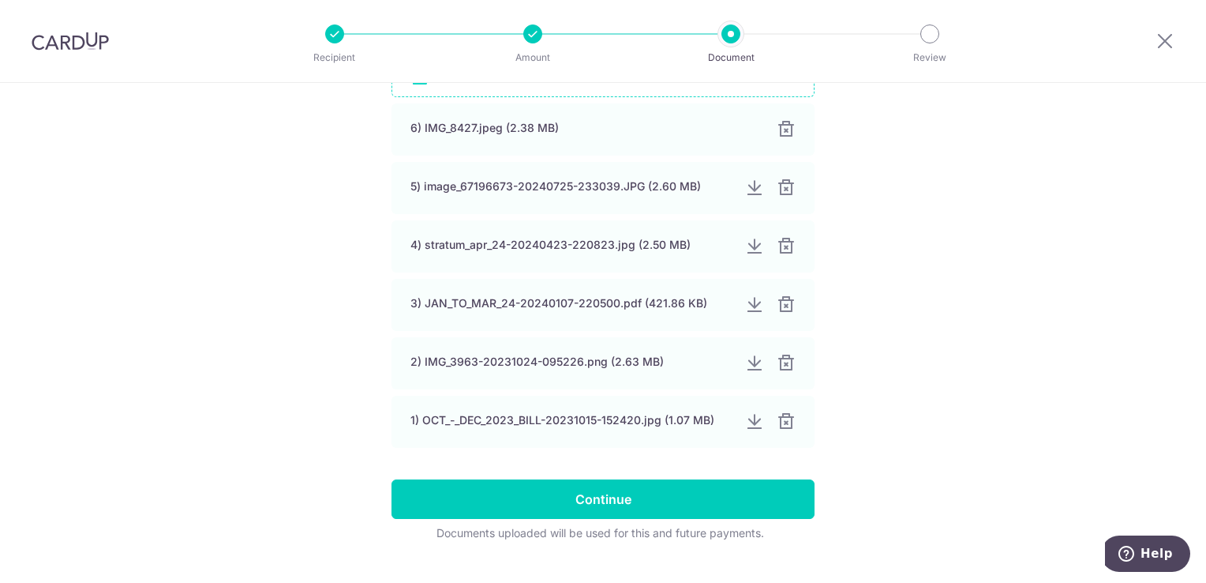
scroll to position [361, 0]
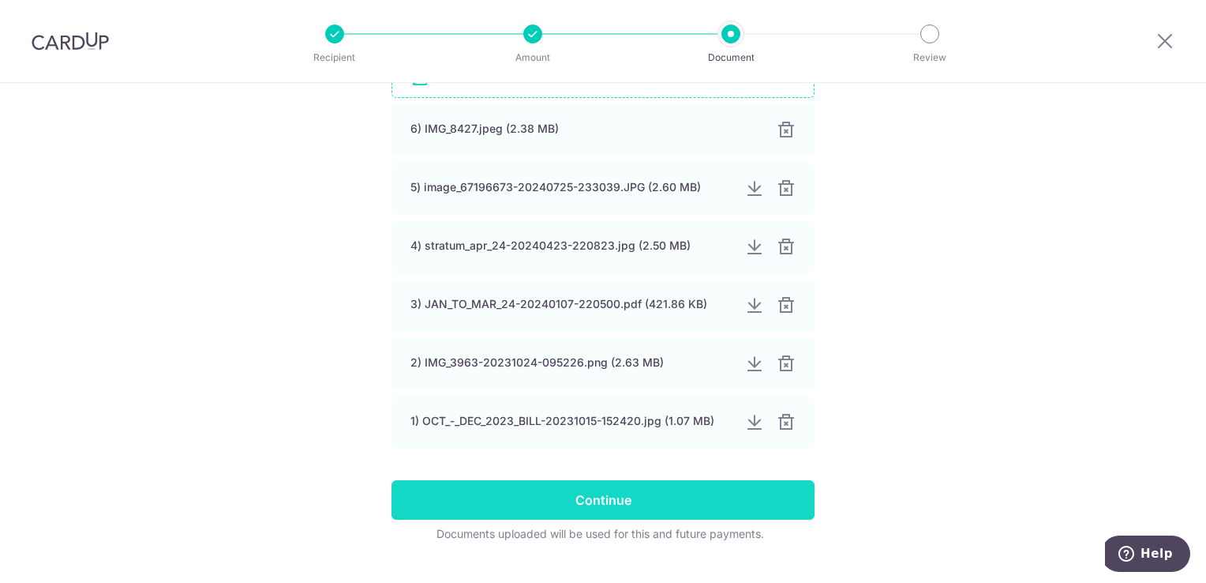
click at [623, 513] on input "Continue" at bounding box center [603, 499] width 423 height 39
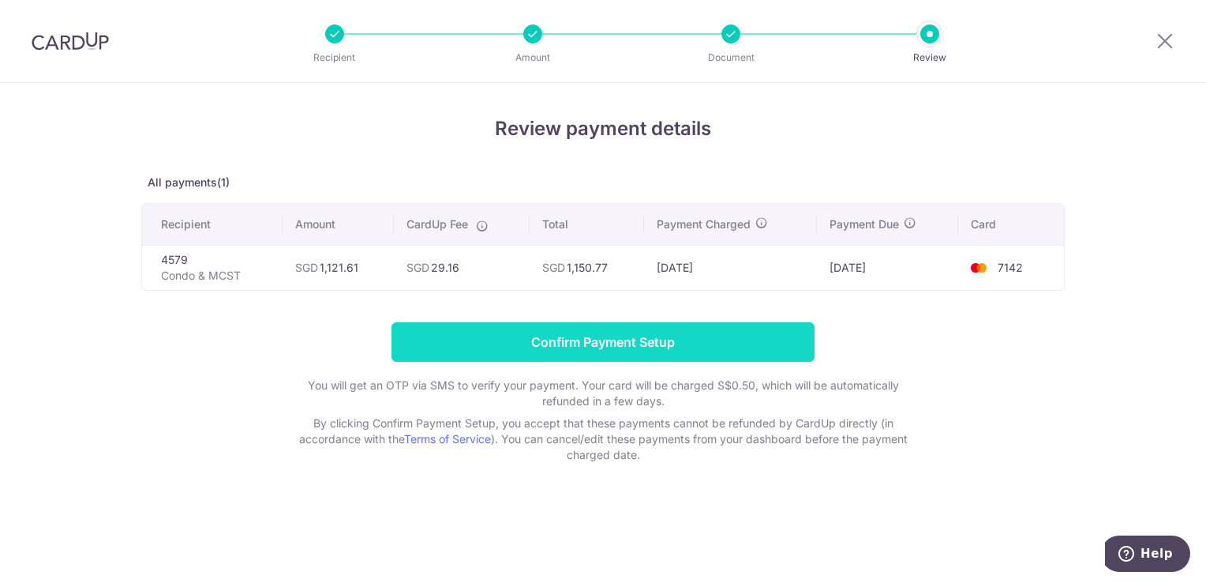
click at [635, 341] on input "Confirm Payment Setup" at bounding box center [603, 341] width 423 height 39
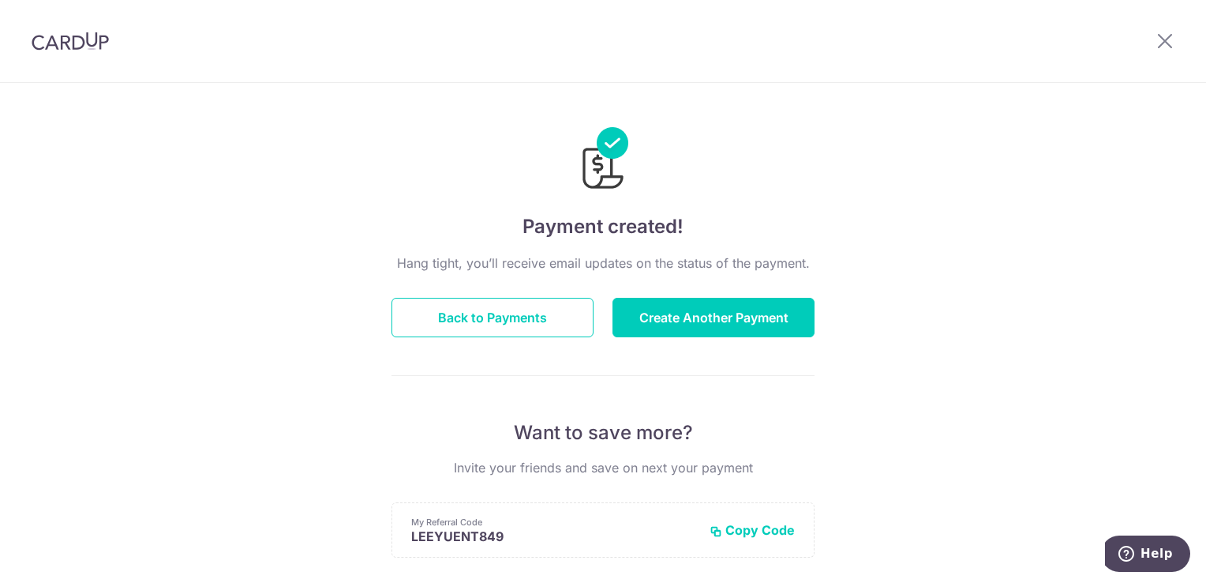
click at [77, 49] on img at bounding box center [70, 41] width 77 height 19
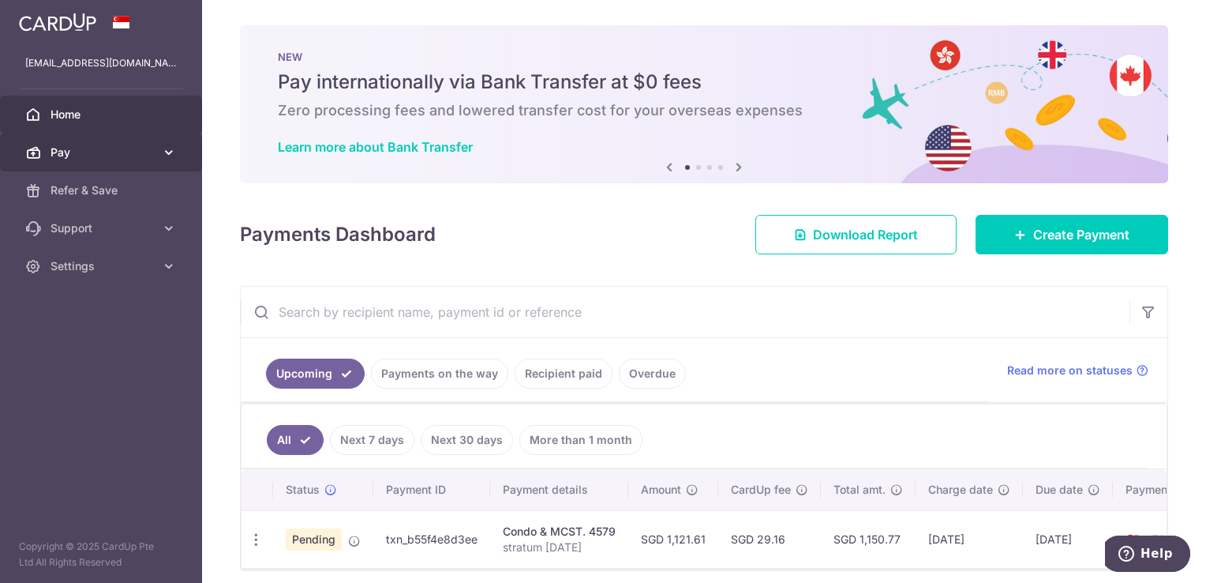
click at [168, 153] on icon at bounding box center [169, 152] width 16 height 16
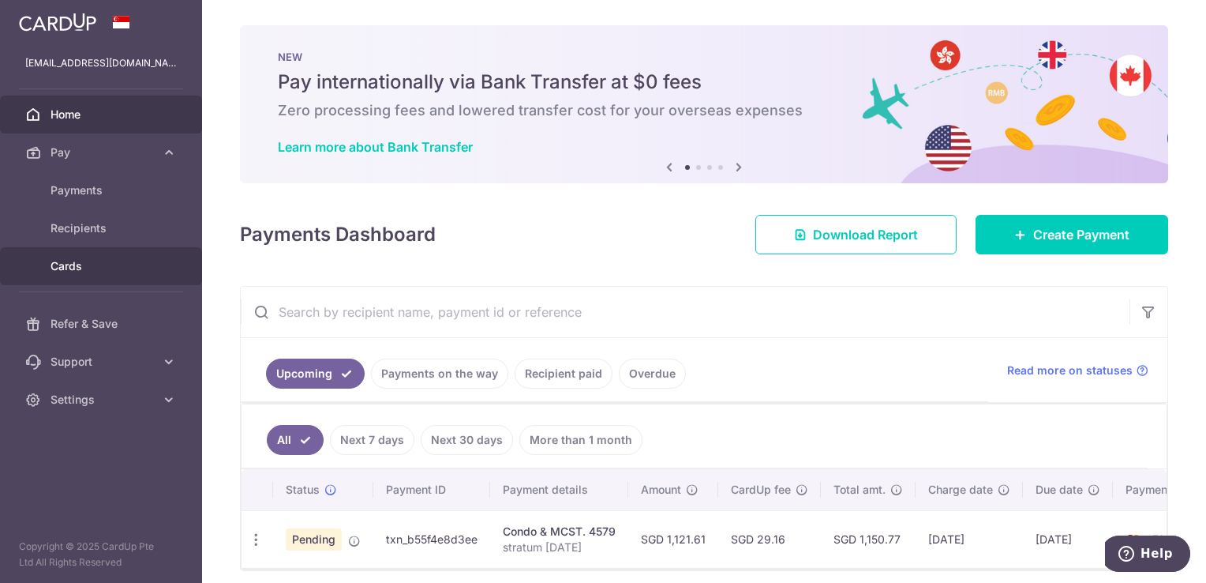
click at [142, 276] on link "Cards" at bounding box center [101, 266] width 202 height 38
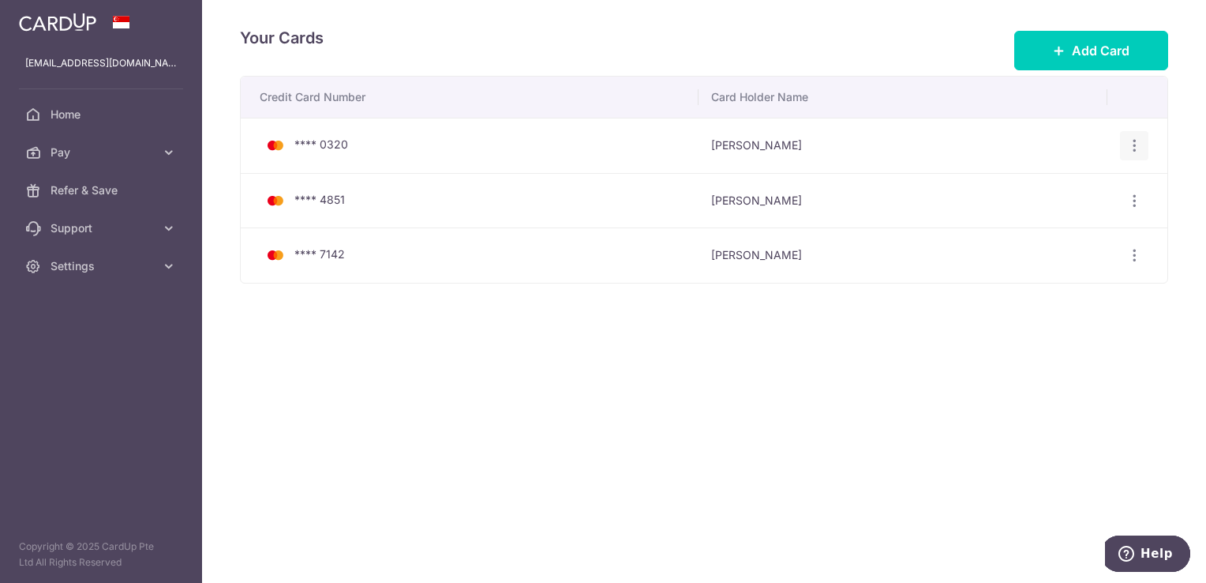
click at [1140, 152] on icon "button" at bounding box center [1135, 145] width 17 height 17
click at [1092, 223] on span "Delete" at bounding box center [1081, 227] width 107 height 19
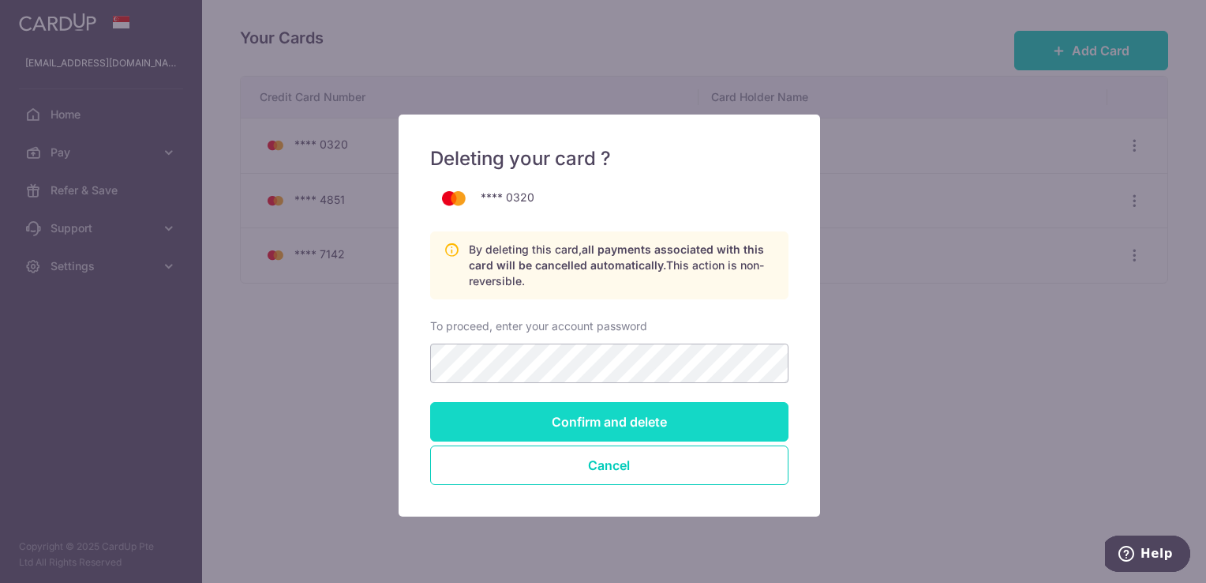
click at [673, 412] on input "Confirm and delete" at bounding box center [609, 421] width 358 height 39
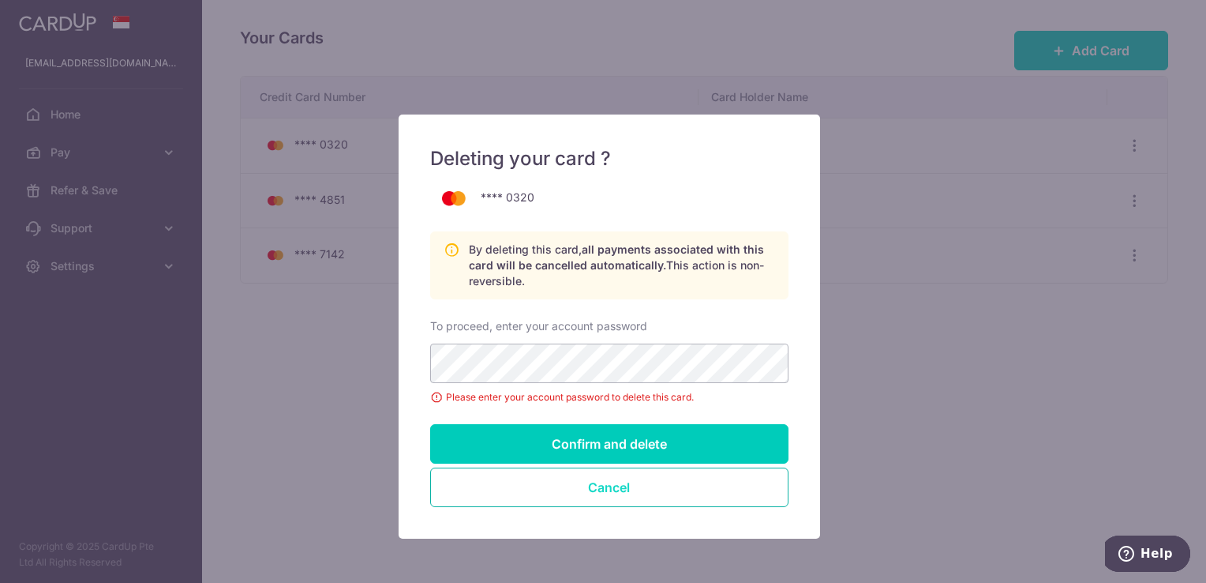
click at [691, 472] on button "Cancel" at bounding box center [609, 486] width 358 height 39
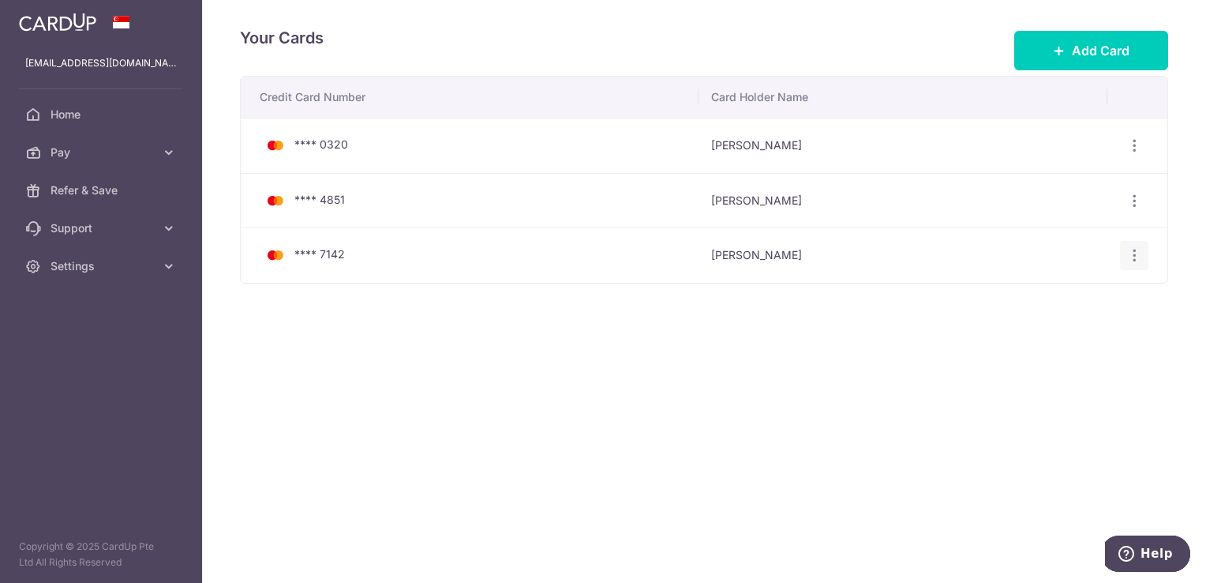
click at [1134, 256] on icon "button" at bounding box center [1135, 255] width 17 height 17
click at [1068, 332] on span "Delete" at bounding box center [1081, 337] width 107 height 19
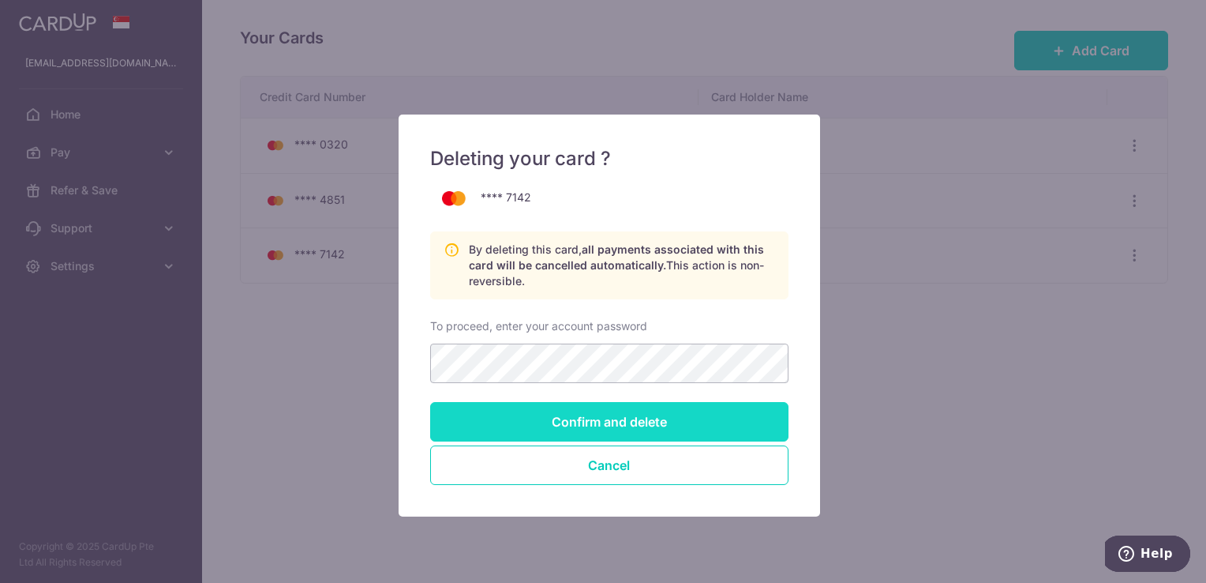
click at [583, 422] on input "Confirm and delete" at bounding box center [609, 421] width 358 height 39
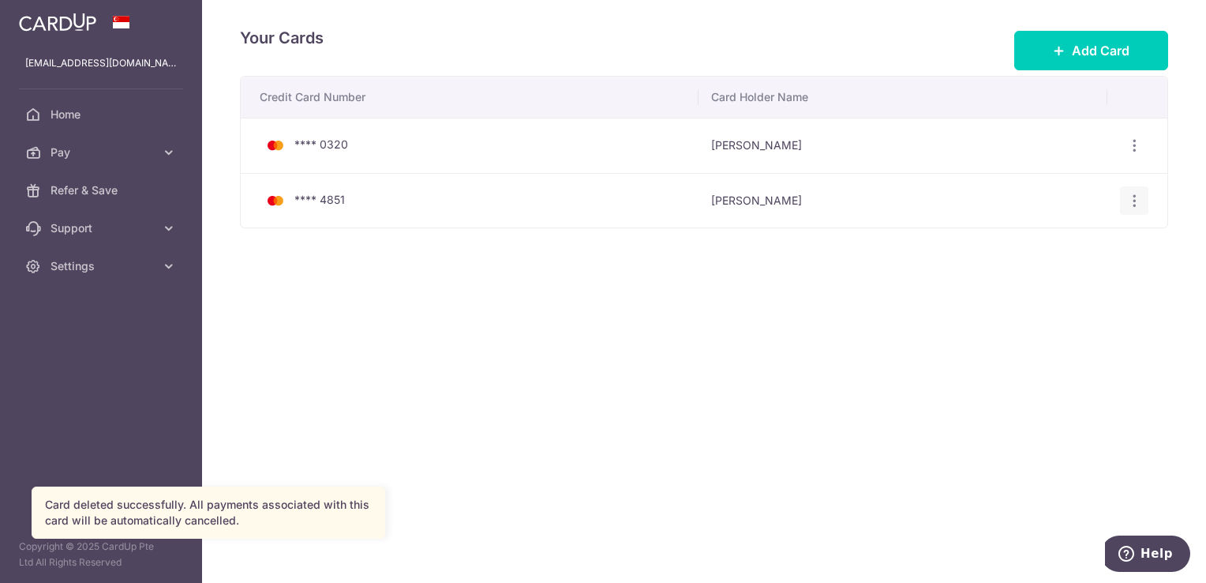
click at [1130, 202] on icon "button" at bounding box center [1135, 201] width 17 height 17
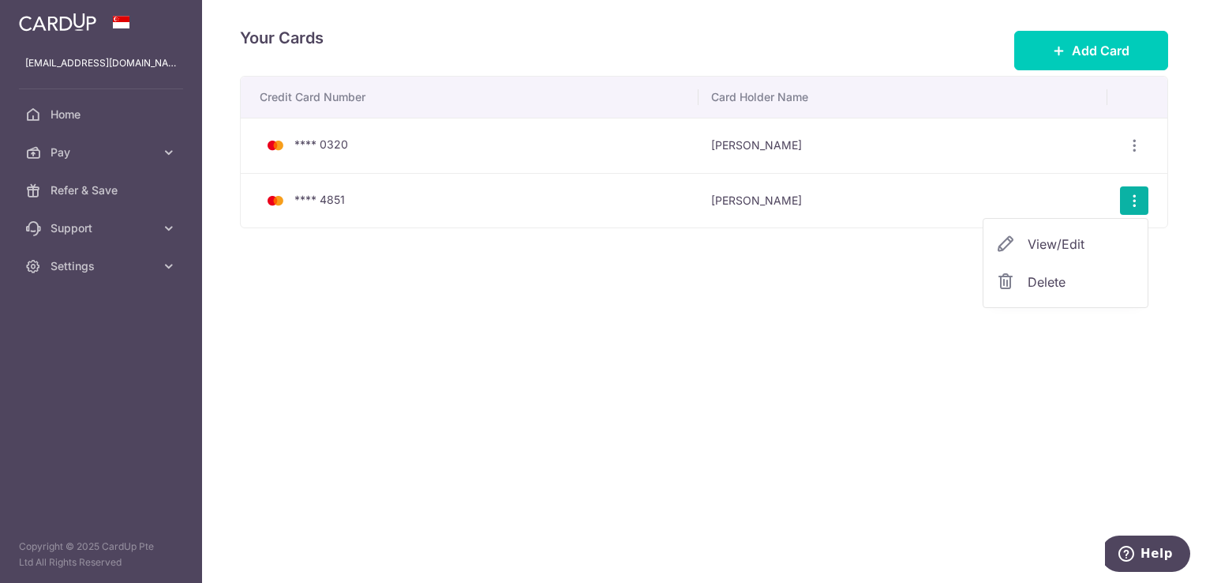
click at [1055, 289] on span "Delete" at bounding box center [1081, 281] width 107 height 19
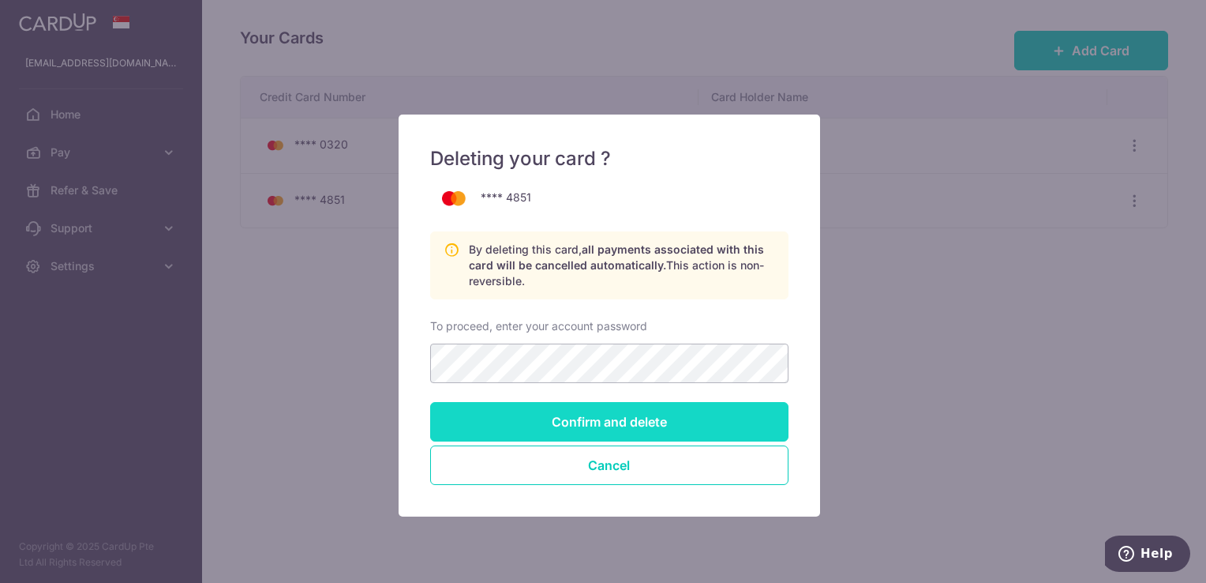
click at [629, 414] on input "Confirm and delete" at bounding box center [609, 421] width 358 height 39
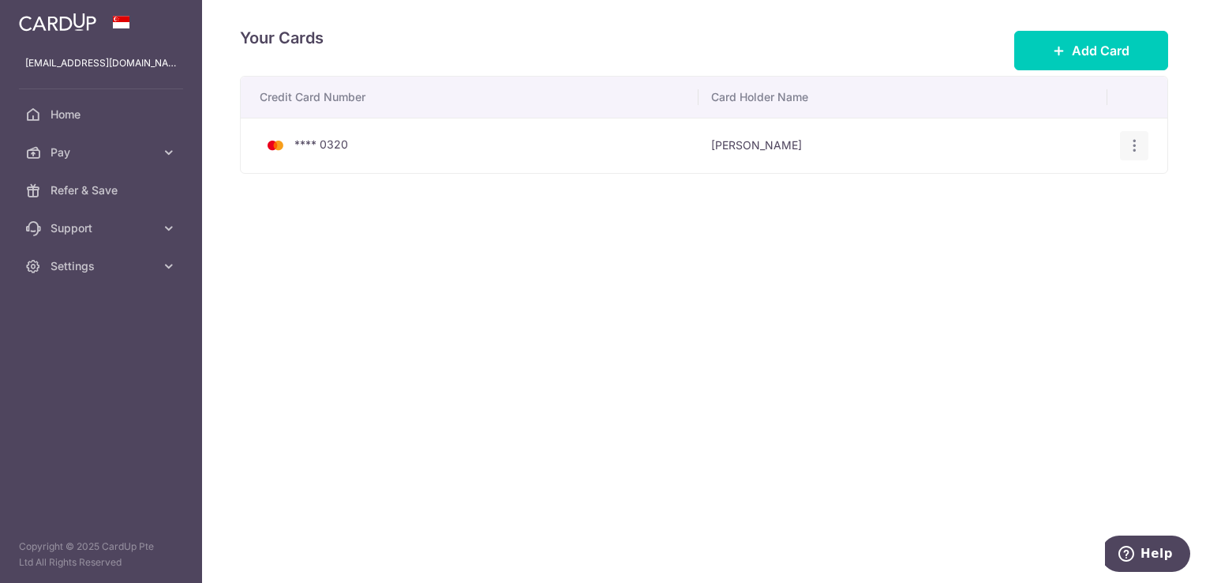
click at [1134, 147] on icon "button" at bounding box center [1135, 145] width 17 height 17
click at [1052, 231] on span "Delete" at bounding box center [1081, 227] width 107 height 19
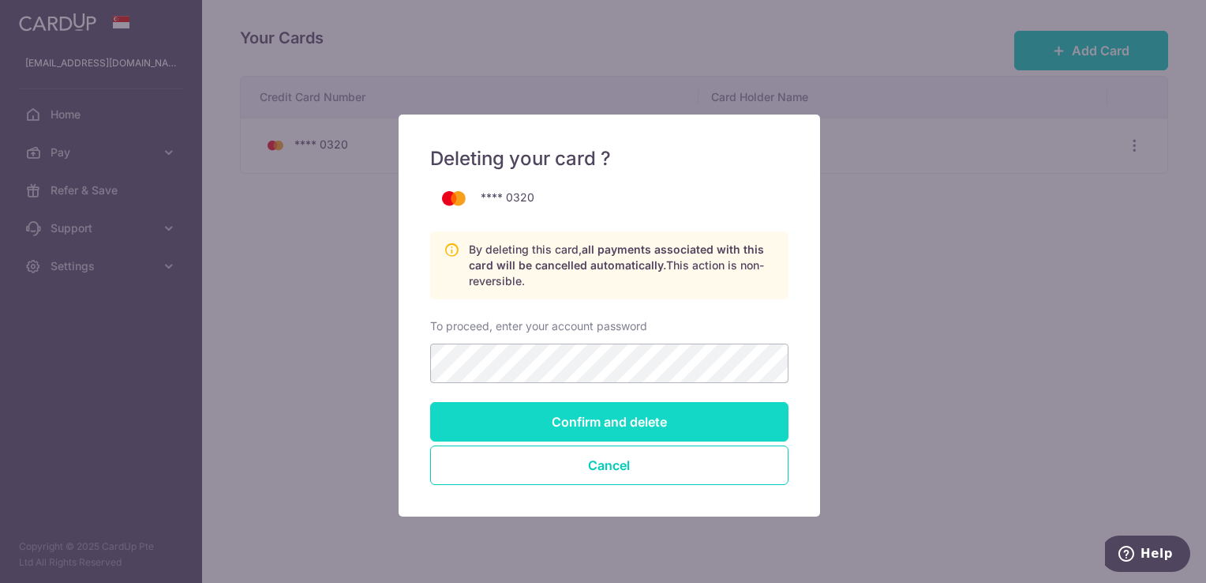
click at [599, 415] on input "Confirm and delete" at bounding box center [609, 421] width 358 height 39
